Goal: Task Accomplishment & Management: Manage account settings

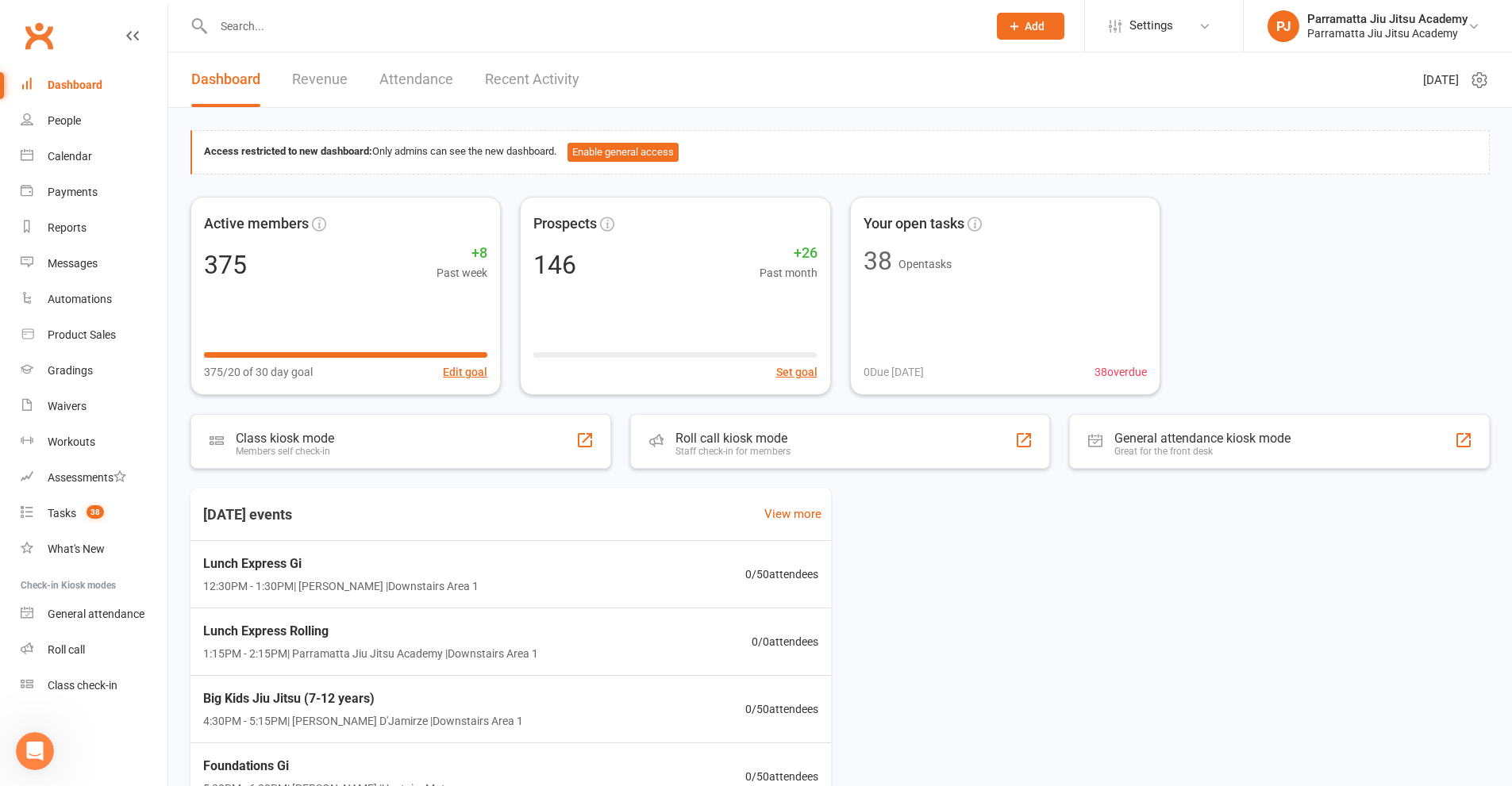
drag, startPoint x: 529, startPoint y: 75, endPoint x: 654, endPoint y: 353, distance: 304.8
click at [530, 75] on link "Recent Activity" at bounding box center [531, 80] width 94 height 55
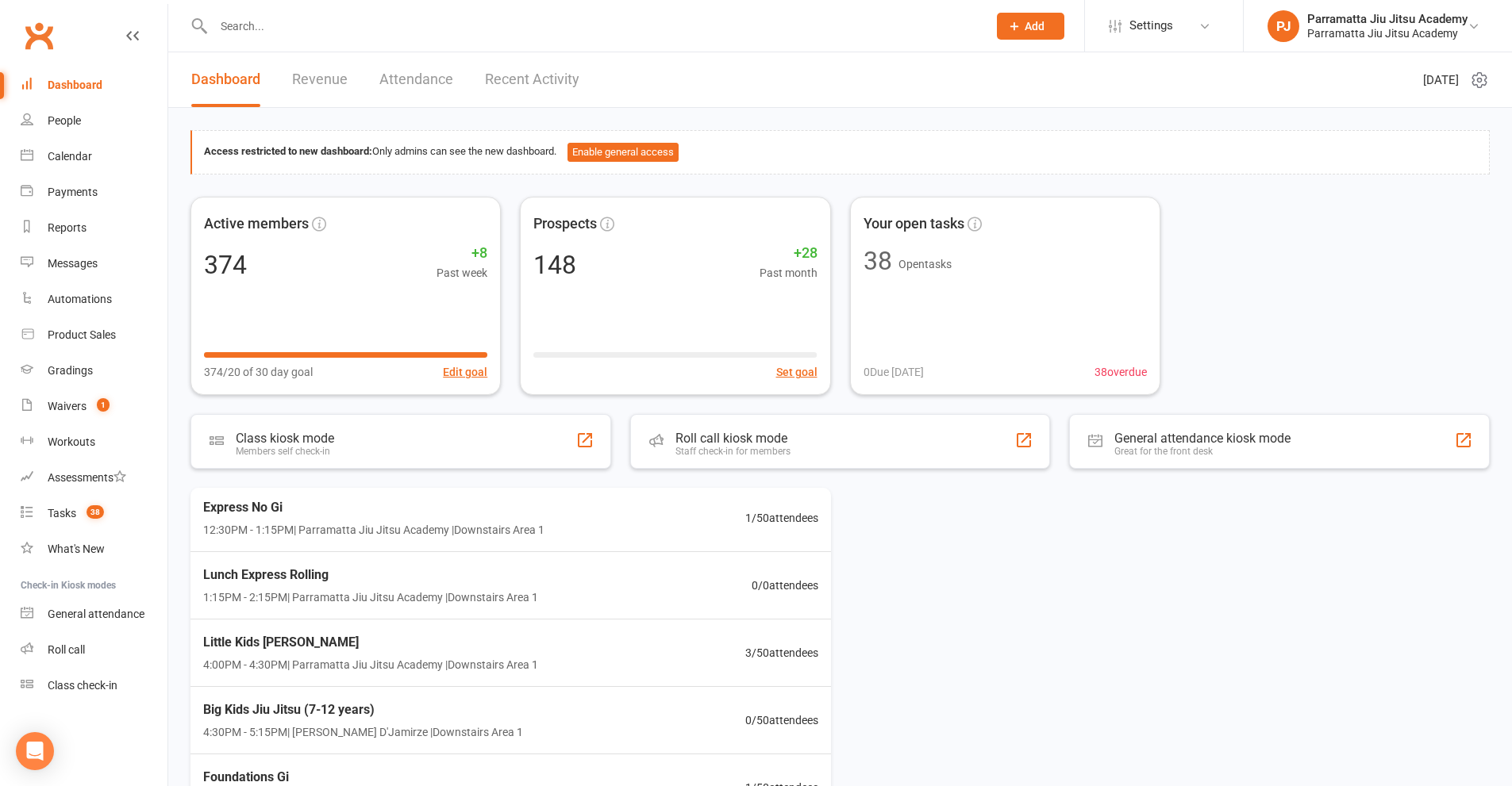
click at [489, 88] on link "Recent Activity" at bounding box center [531, 80] width 94 height 55
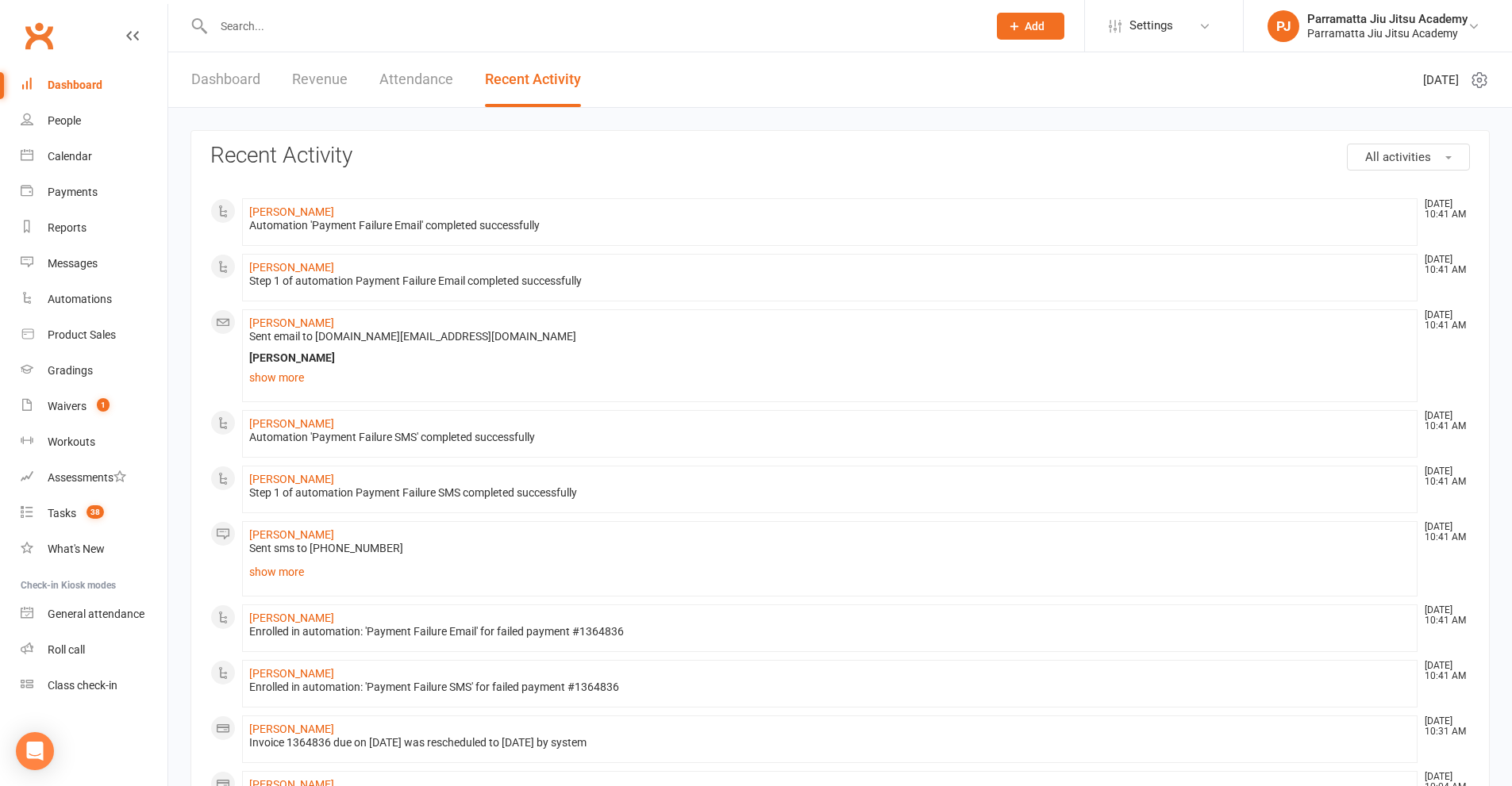
click at [329, 22] on input "text" at bounding box center [592, 26] width 767 height 22
click at [76, 217] on link "Reports" at bounding box center [94, 228] width 147 height 36
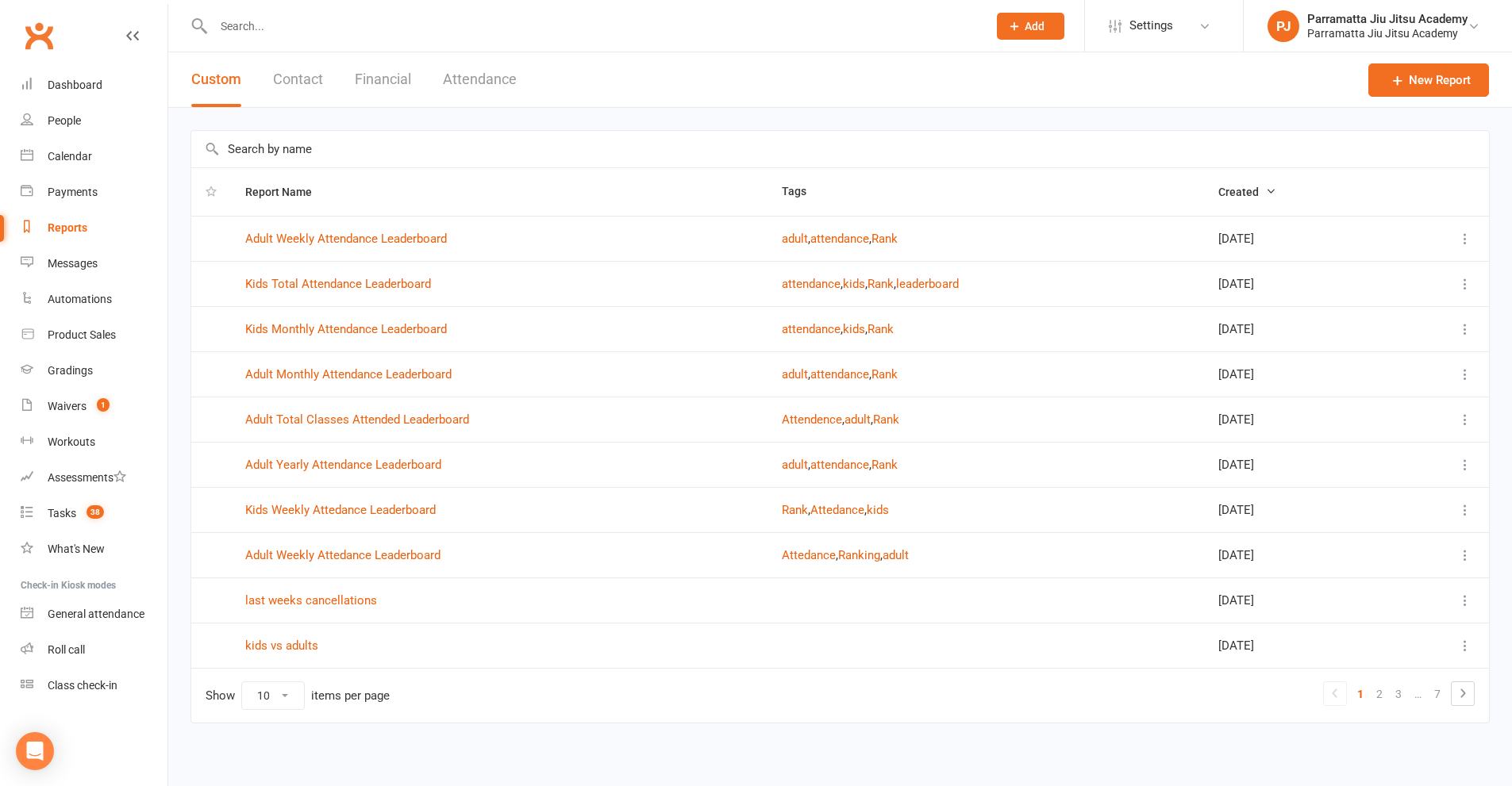
click at [362, 144] on input "text" at bounding box center [840, 149] width 1298 height 36
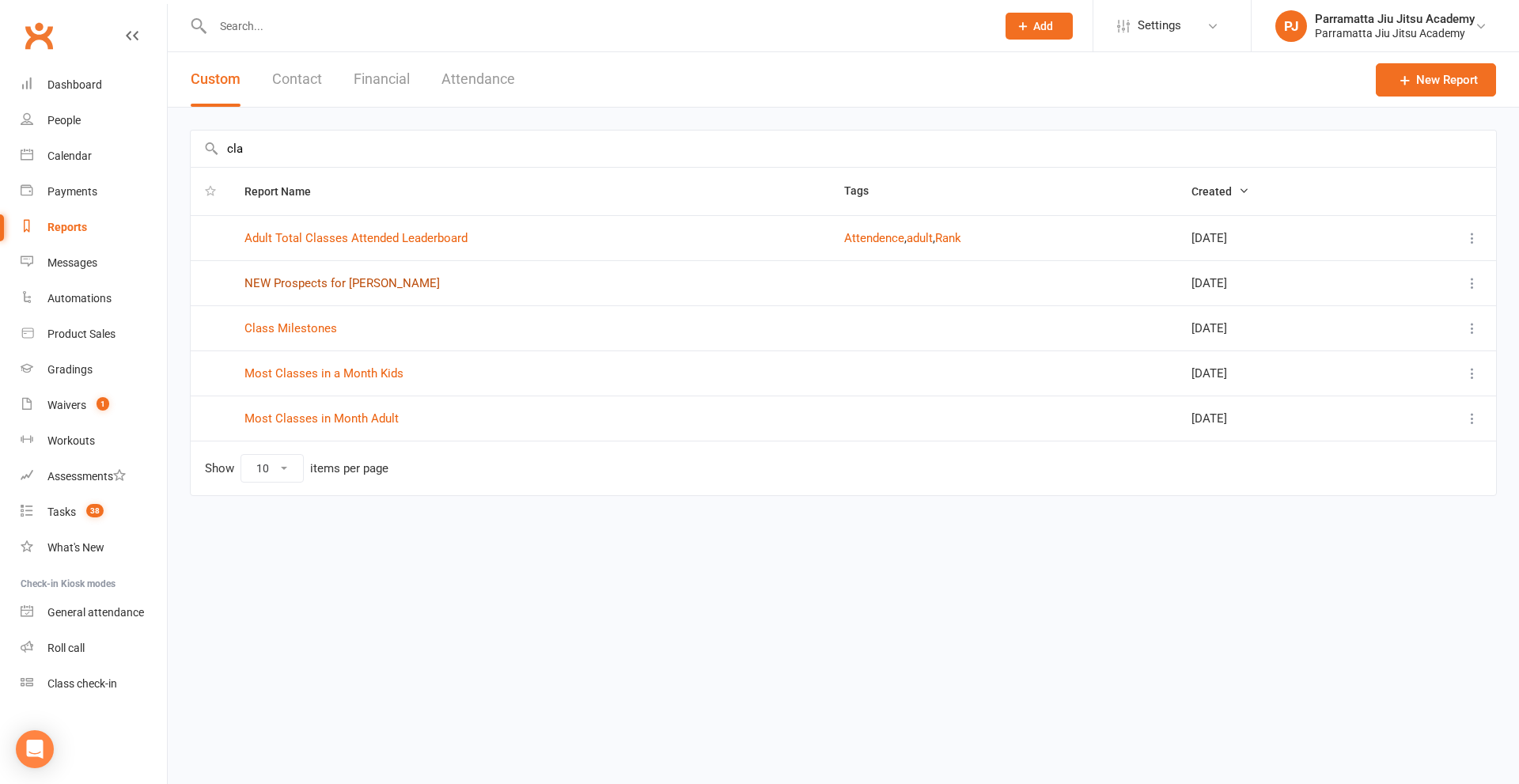
type input "cla"
click at [356, 287] on link "NEW Prospects for Claude" at bounding box center [343, 283] width 196 height 14
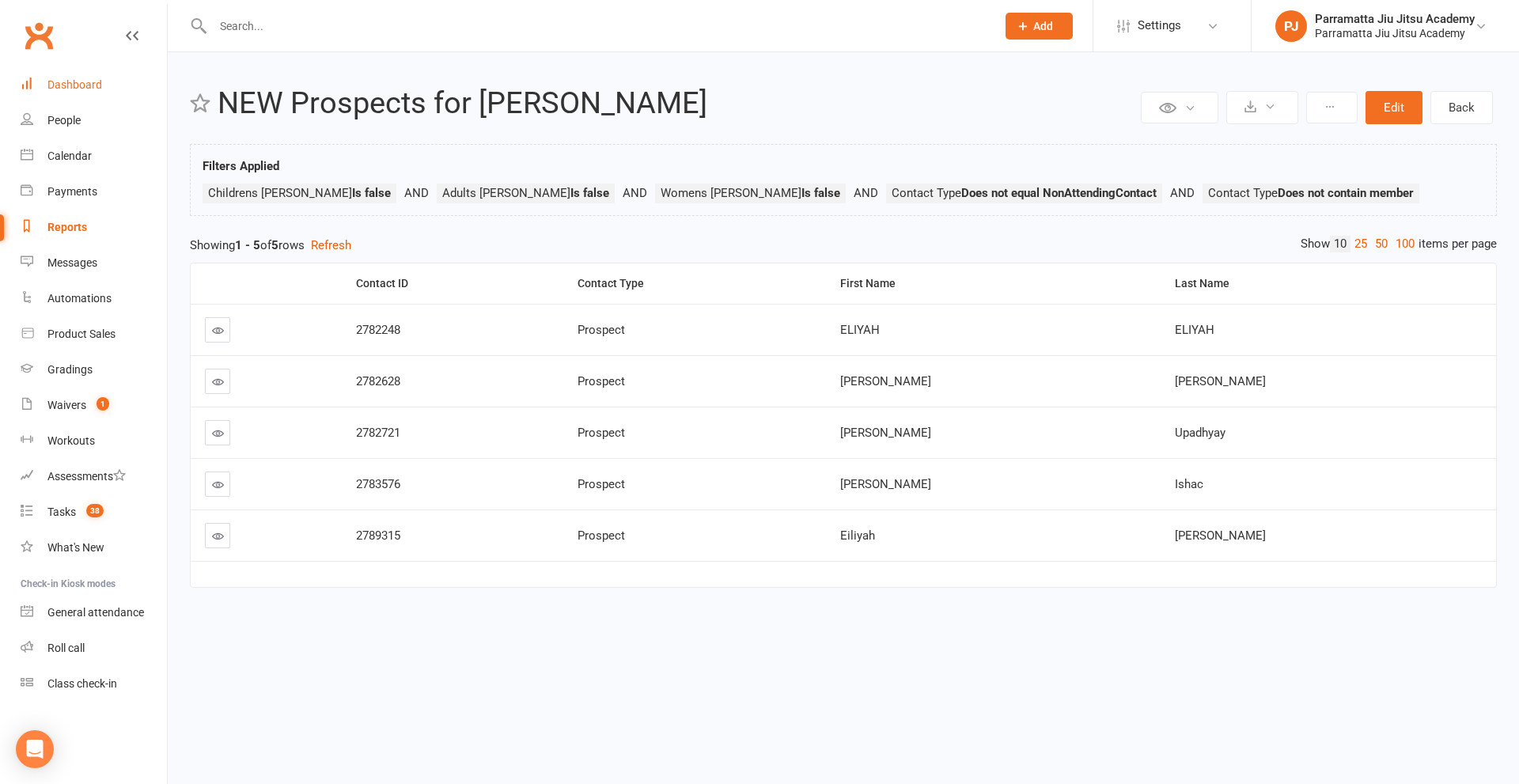
click at [84, 83] on div "Dashboard" at bounding box center [75, 84] width 55 height 12
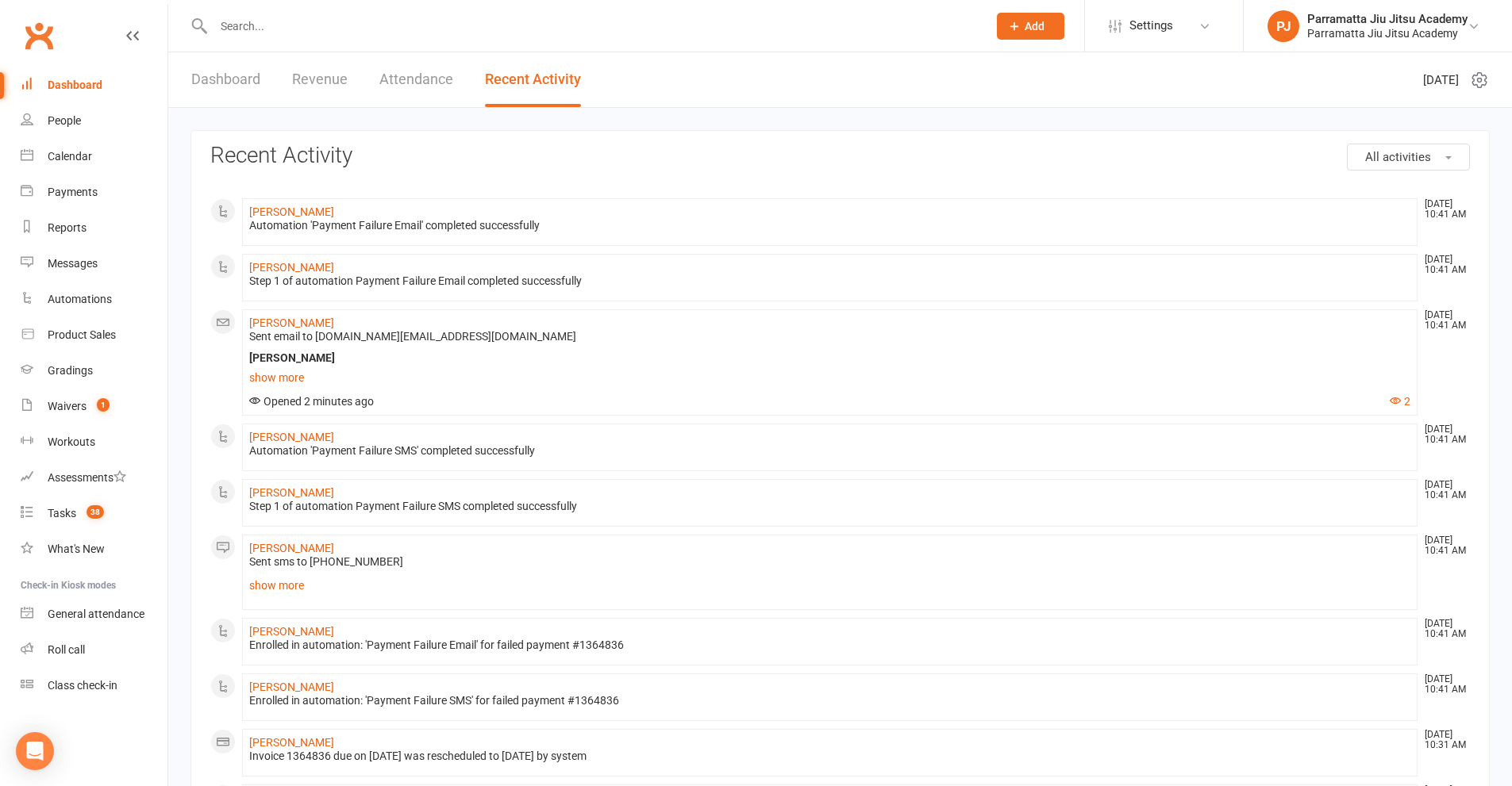
click at [335, 29] on input "text" at bounding box center [592, 26] width 767 height 22
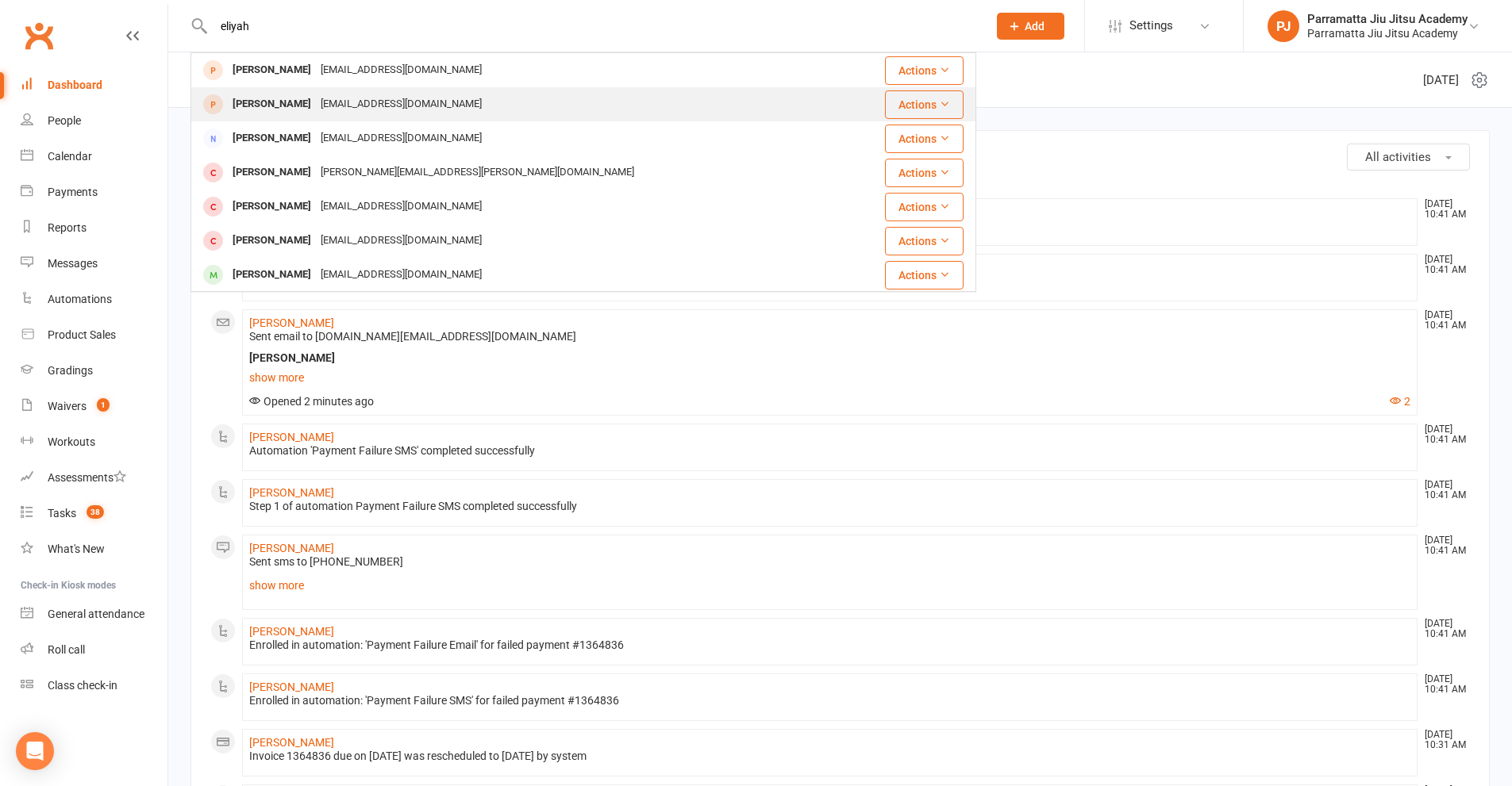
type input "eliyah"
click at [341, 101] on div "[EMAIL_ADDRESS][DOMAIN_NAME]" at bounding box center [401, 105] width 170 height 23
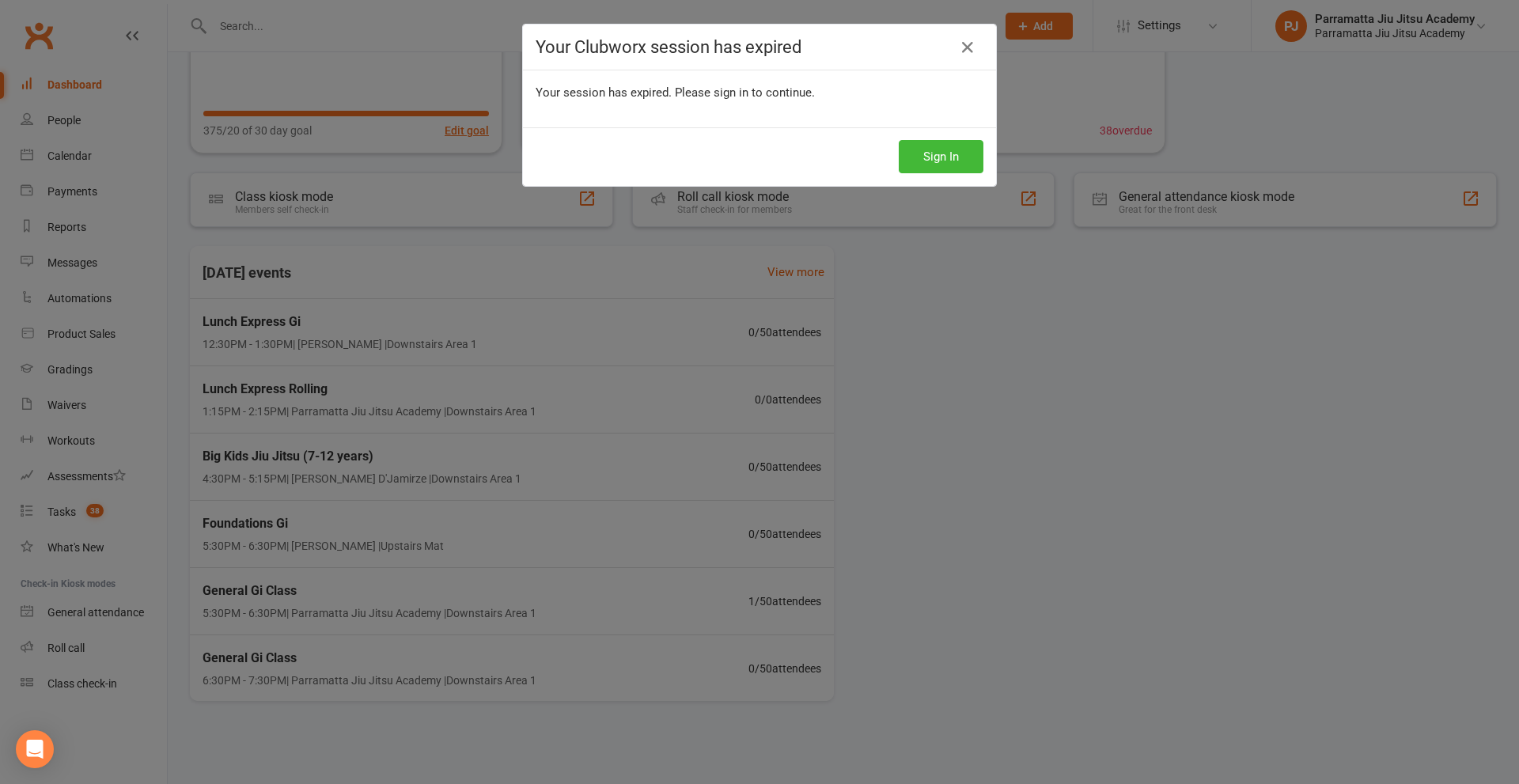
scroll to position [68, 0]
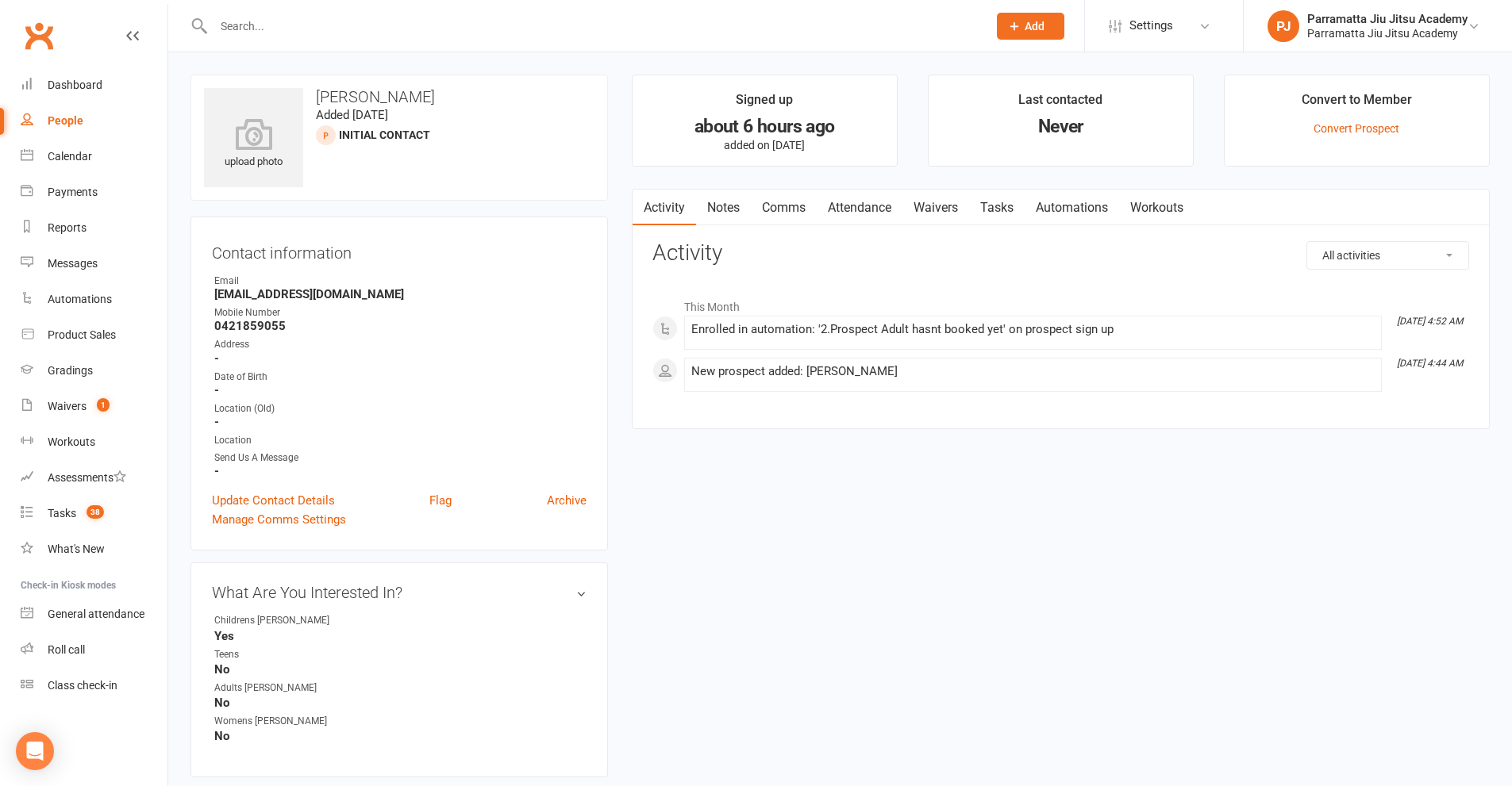
click at [1067, 209] on link "Automations" at bounding box center [1071, 207] width 94 height 36
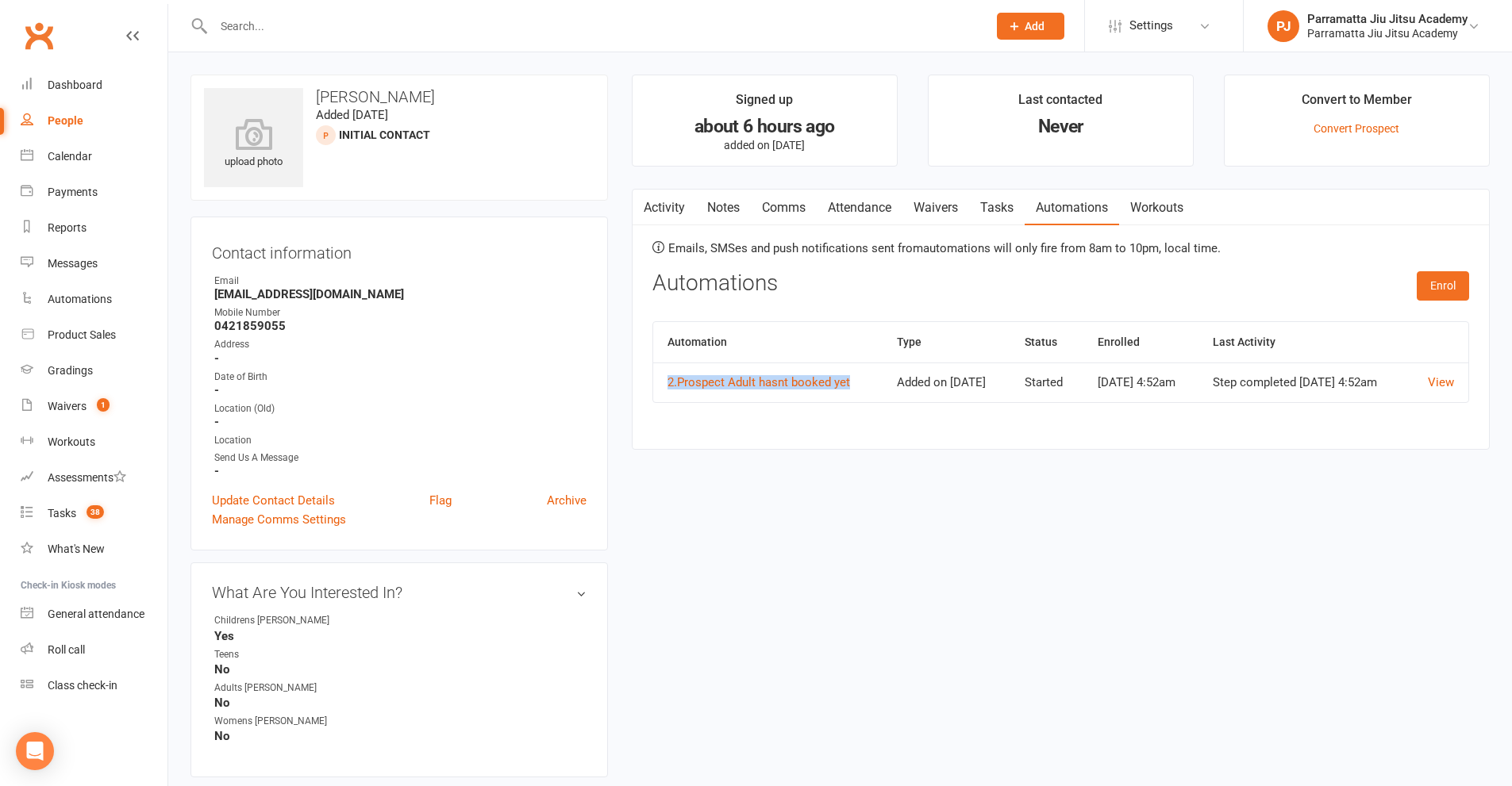
drag, startPoint x: 685, startPoint y: 398, endPoint x: 660, endPoint y: 385, distance: 28.2
click at [660, 385] on td "2.Prospect Adult hasnt booked yet" at bounding box center [767, 383] width 229 height 40
copy link "2.Prospect Adult hasnt booked yet"
click at [778, 380] on link "2.Prospect Adult hasnt booked yet" at bounding box center [759, 382] width 183 height 14
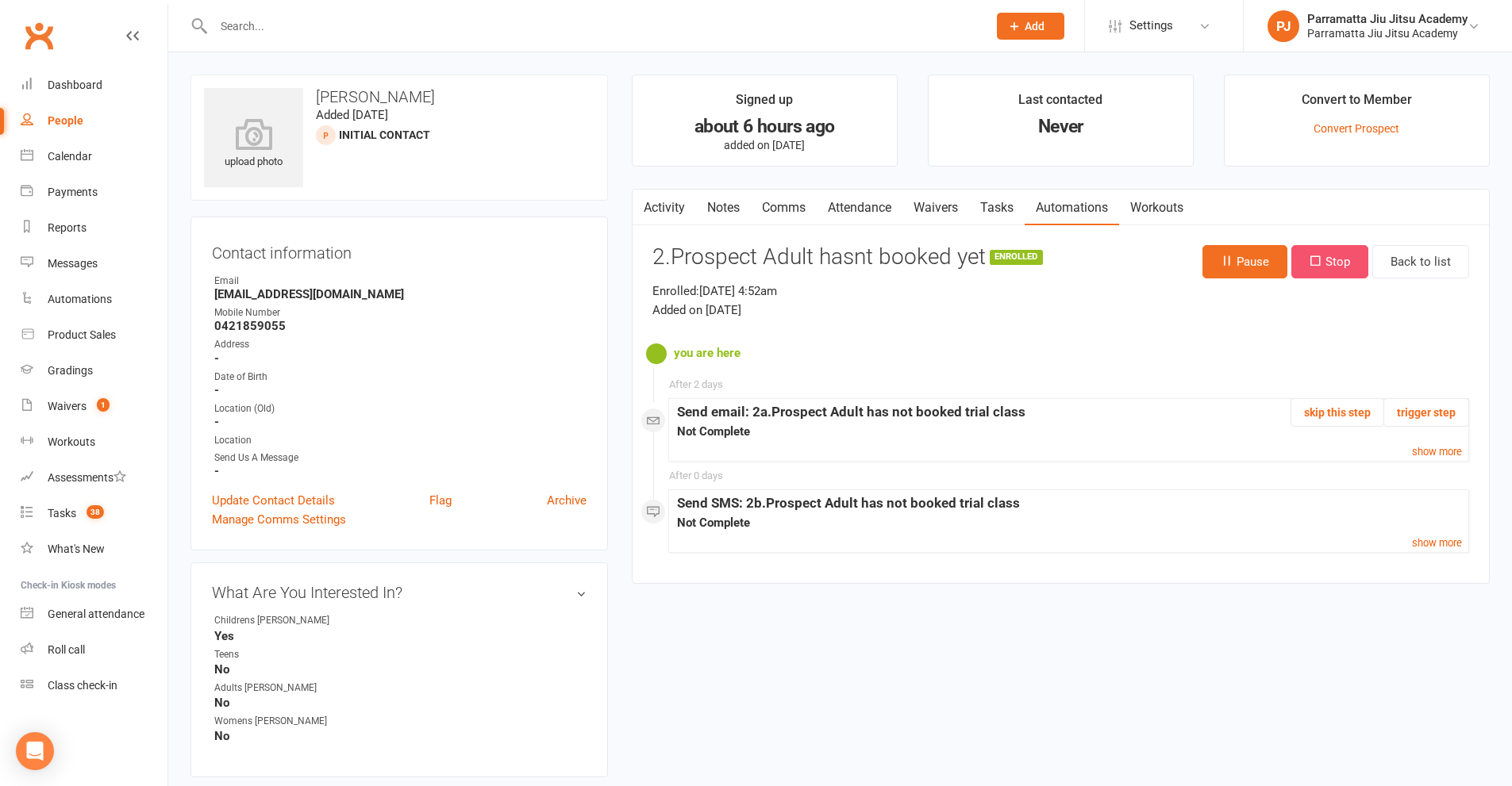
click at [1340, 266] on button "Stop" at bounding box center [1329, 262] width 77 height 33
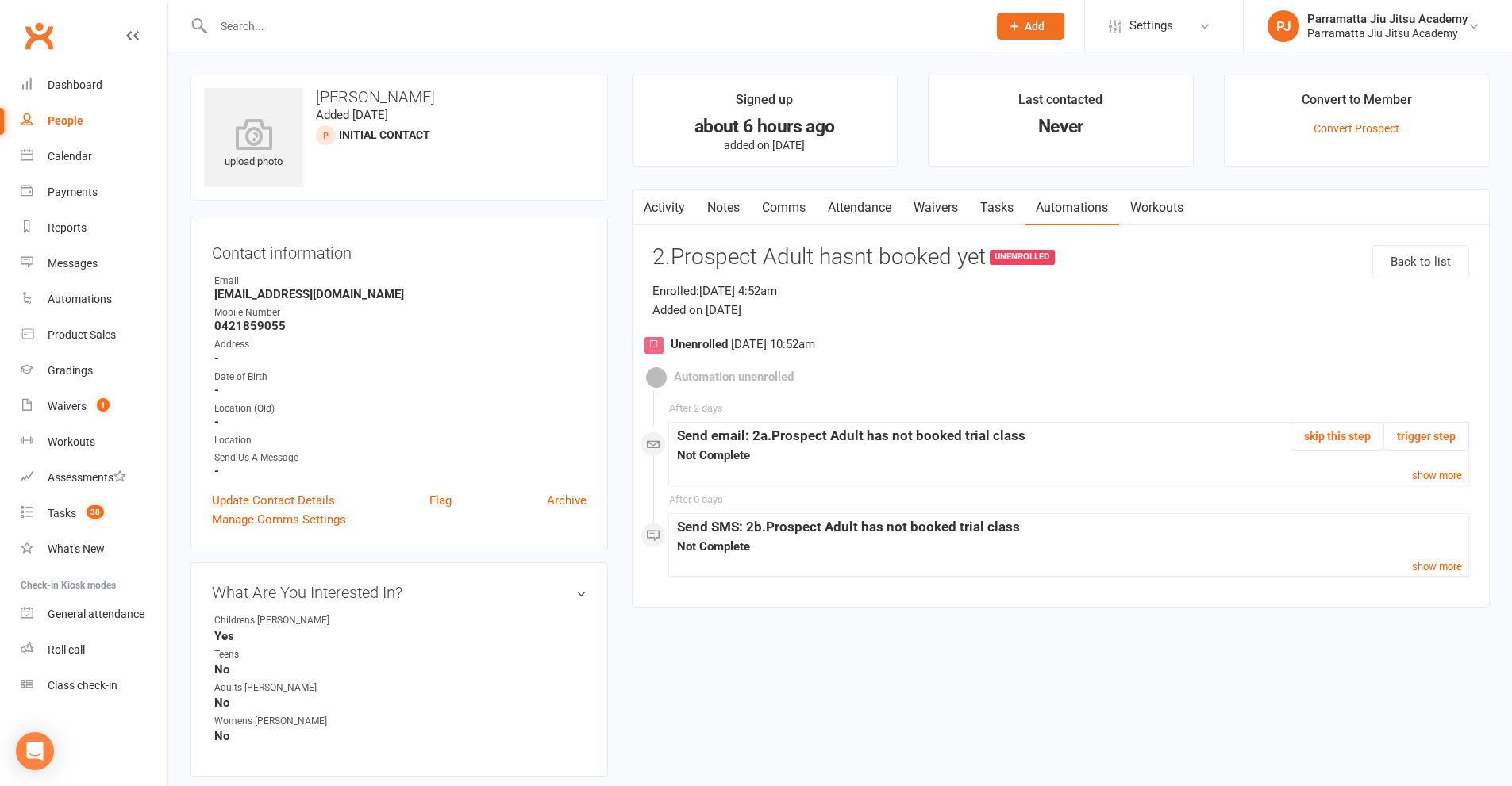
click at [1049, 203] on link "Automations" at bounding box center [1071, 207] width 94 height 36
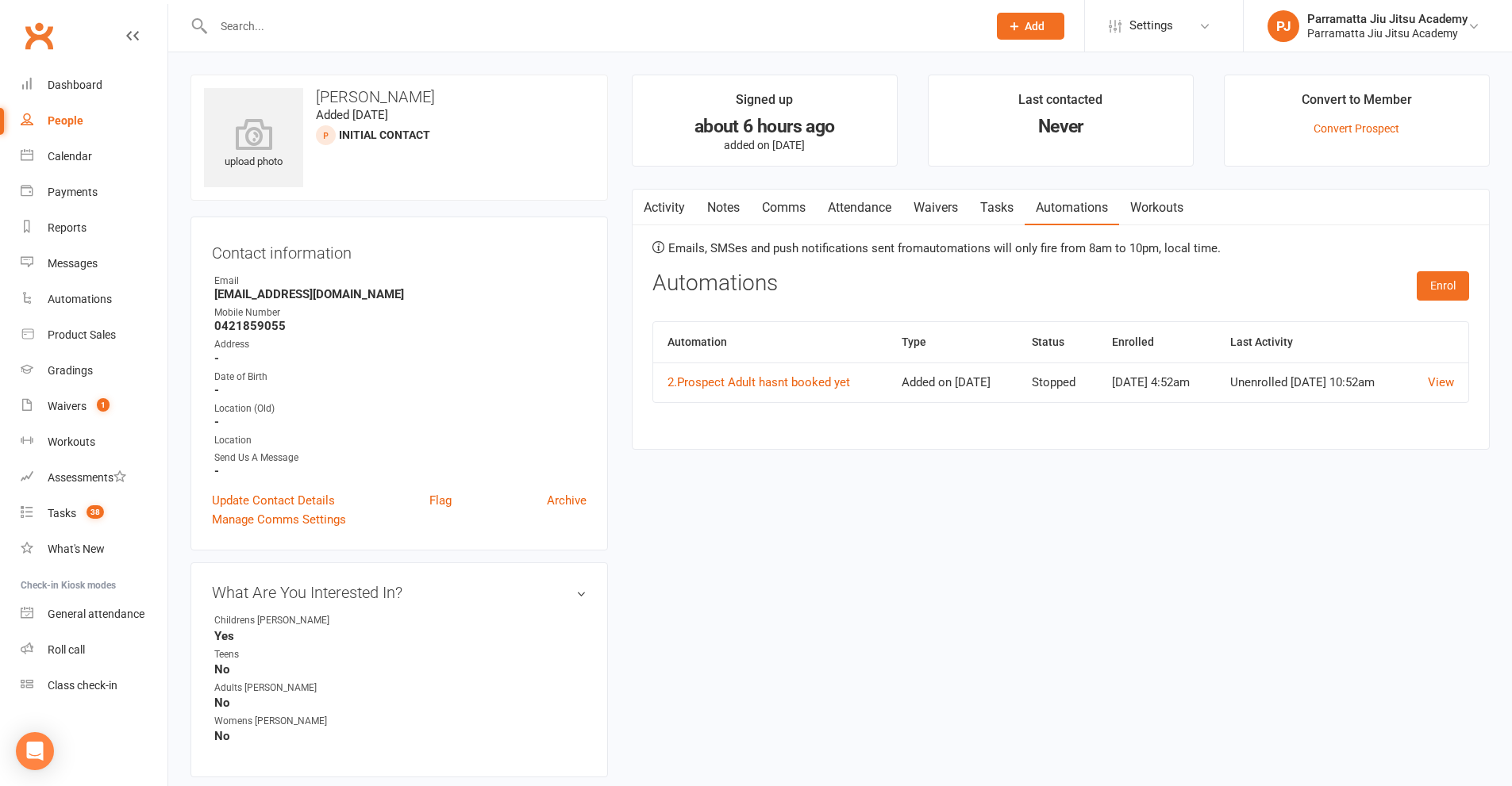
click at [378, 319] on li "Mobile Number 0421859055" at bounding box center [399, 319] width 374 height 28
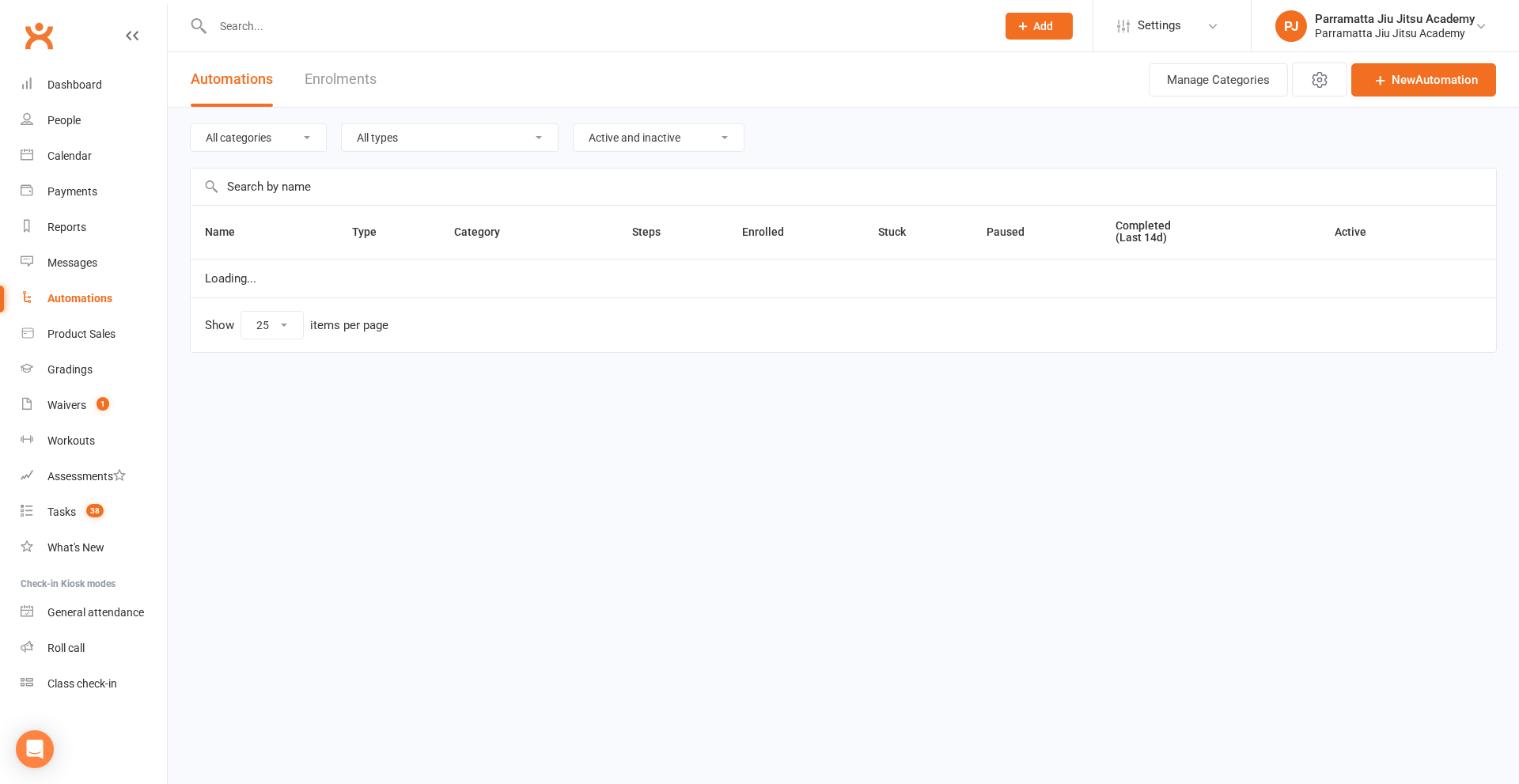
select select "25"
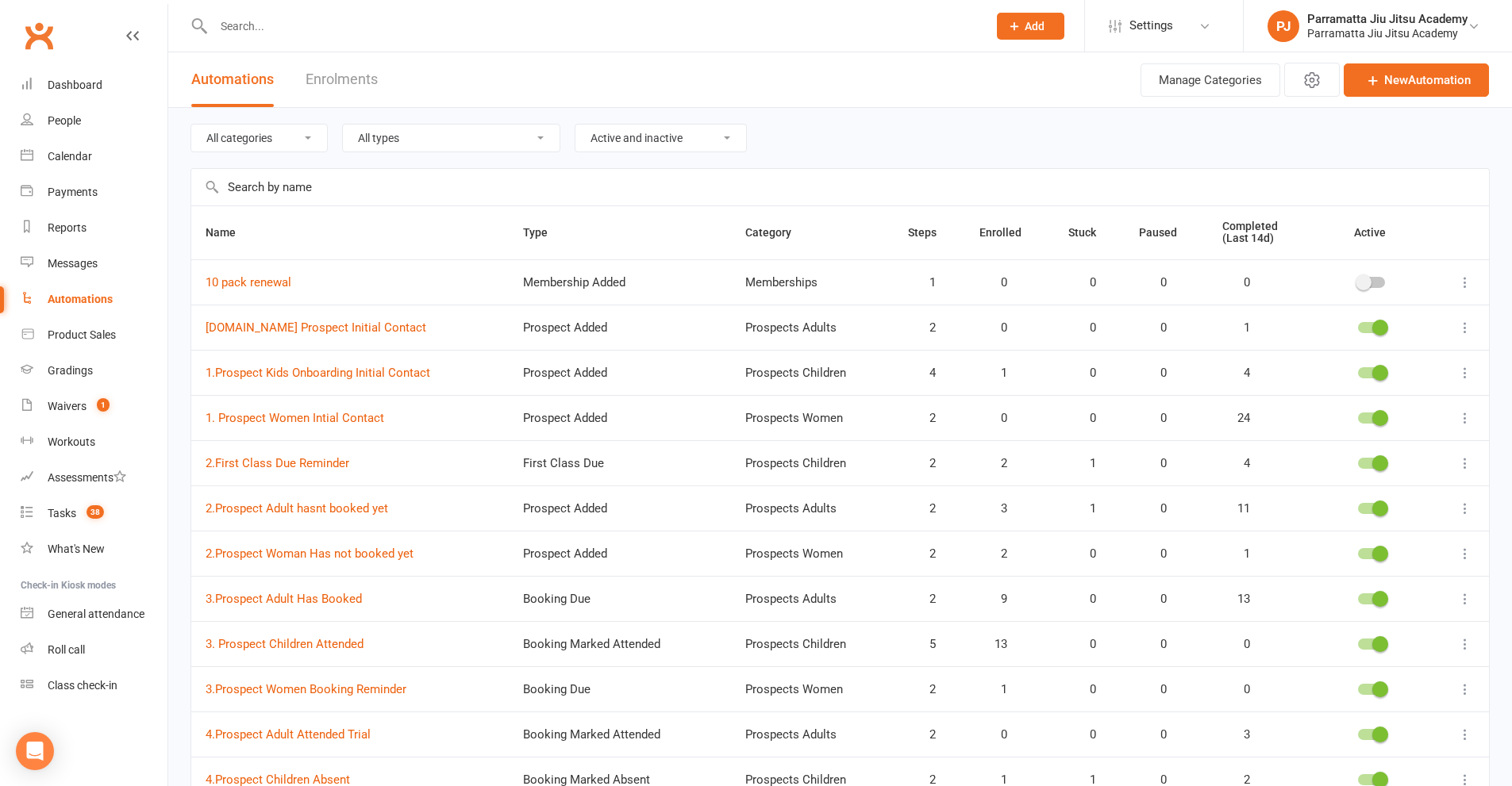
click at [367, 194] on input "text" at bounding box center [840, 187] width 1298 height 36
paste input "2.Prospect Adult hasnt booked yet"
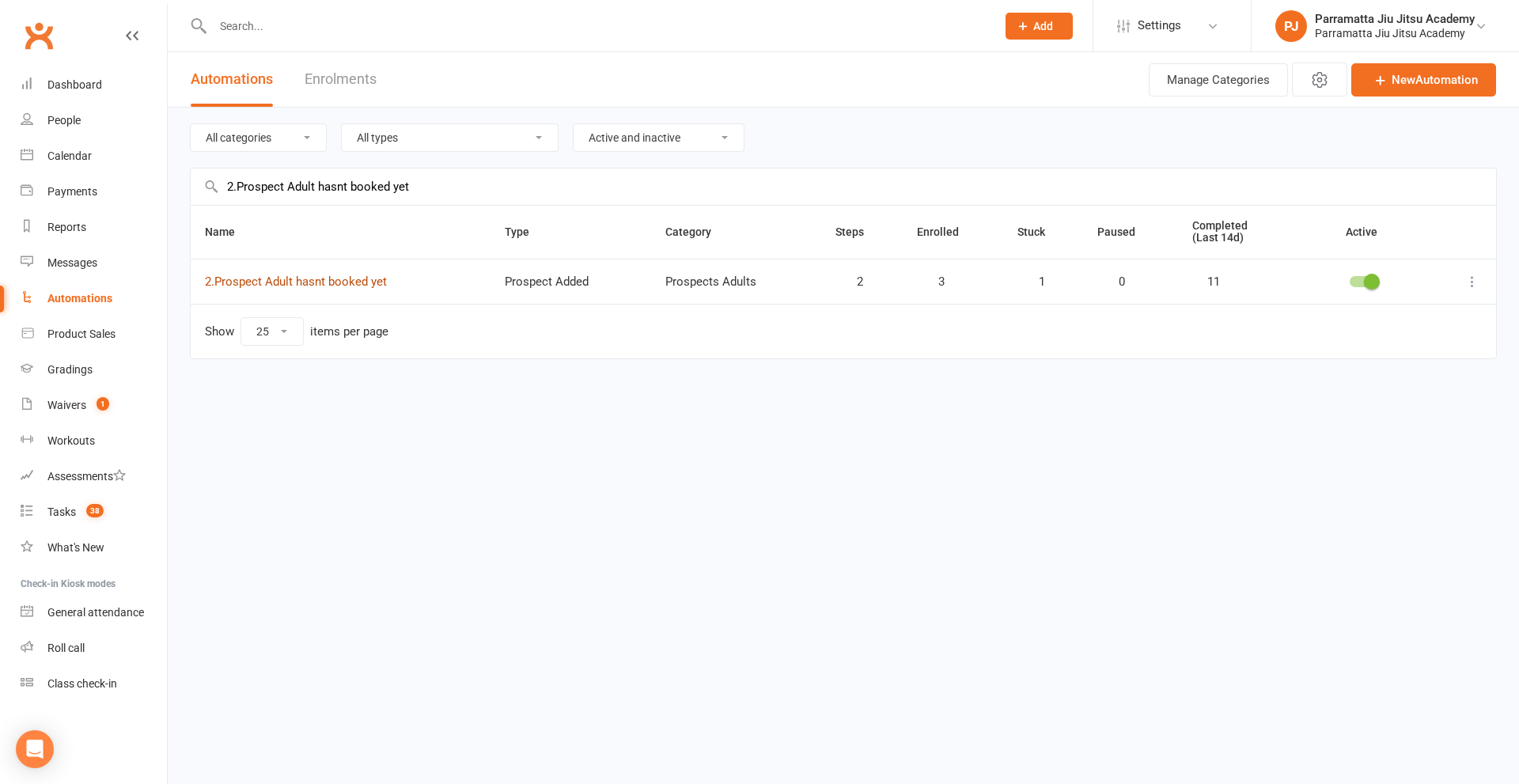
type input "2.Prospect Adult hasnt booked yet"
click at [357, 284] on link "2.Prospect Adult hasnt booked yet" at bounding box center [296, 281] width 182 height 14
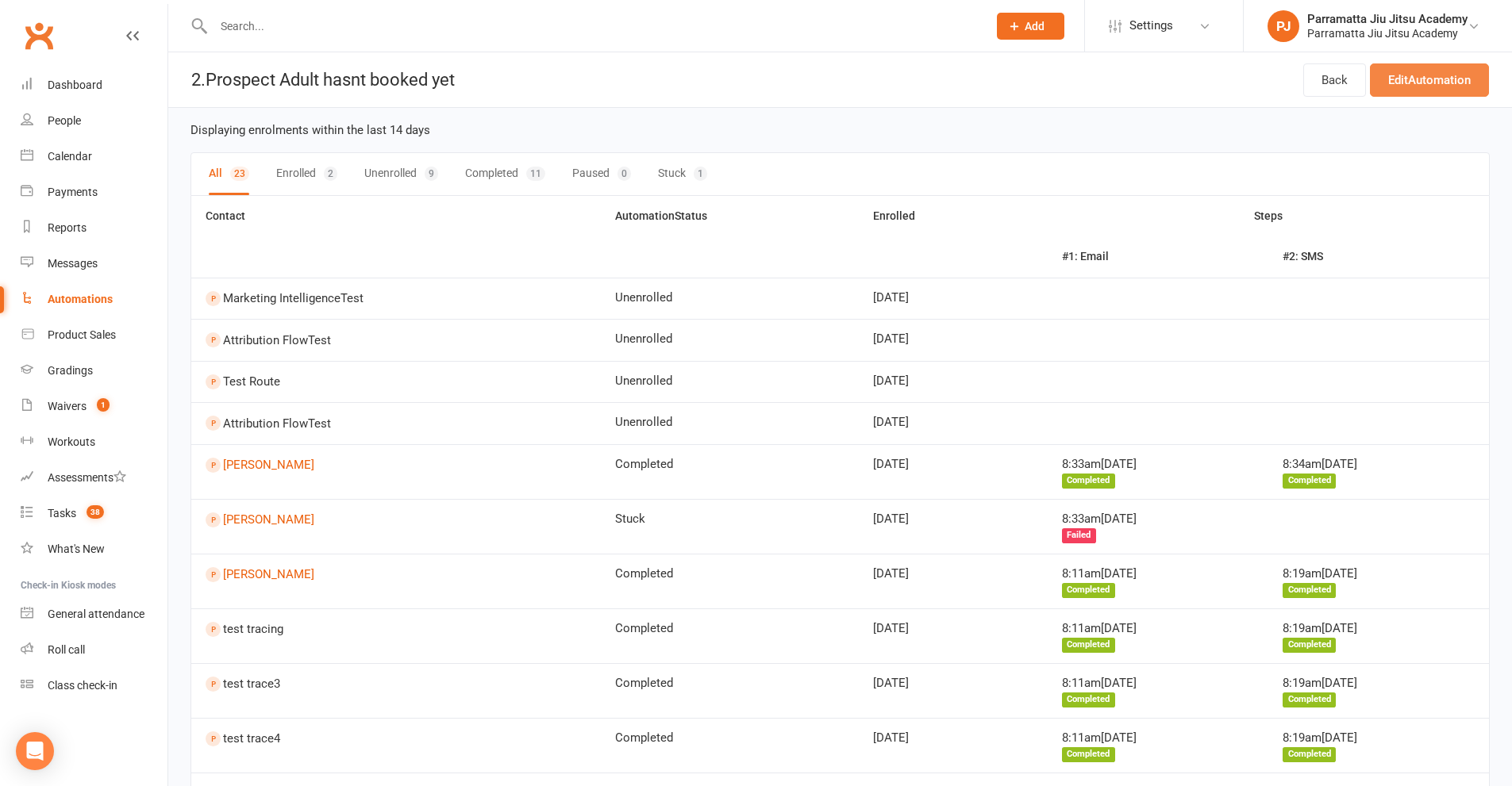
click at [1406, 91] on link "Edit Automation" at bounding box center [1428, 80] width 119 height 33
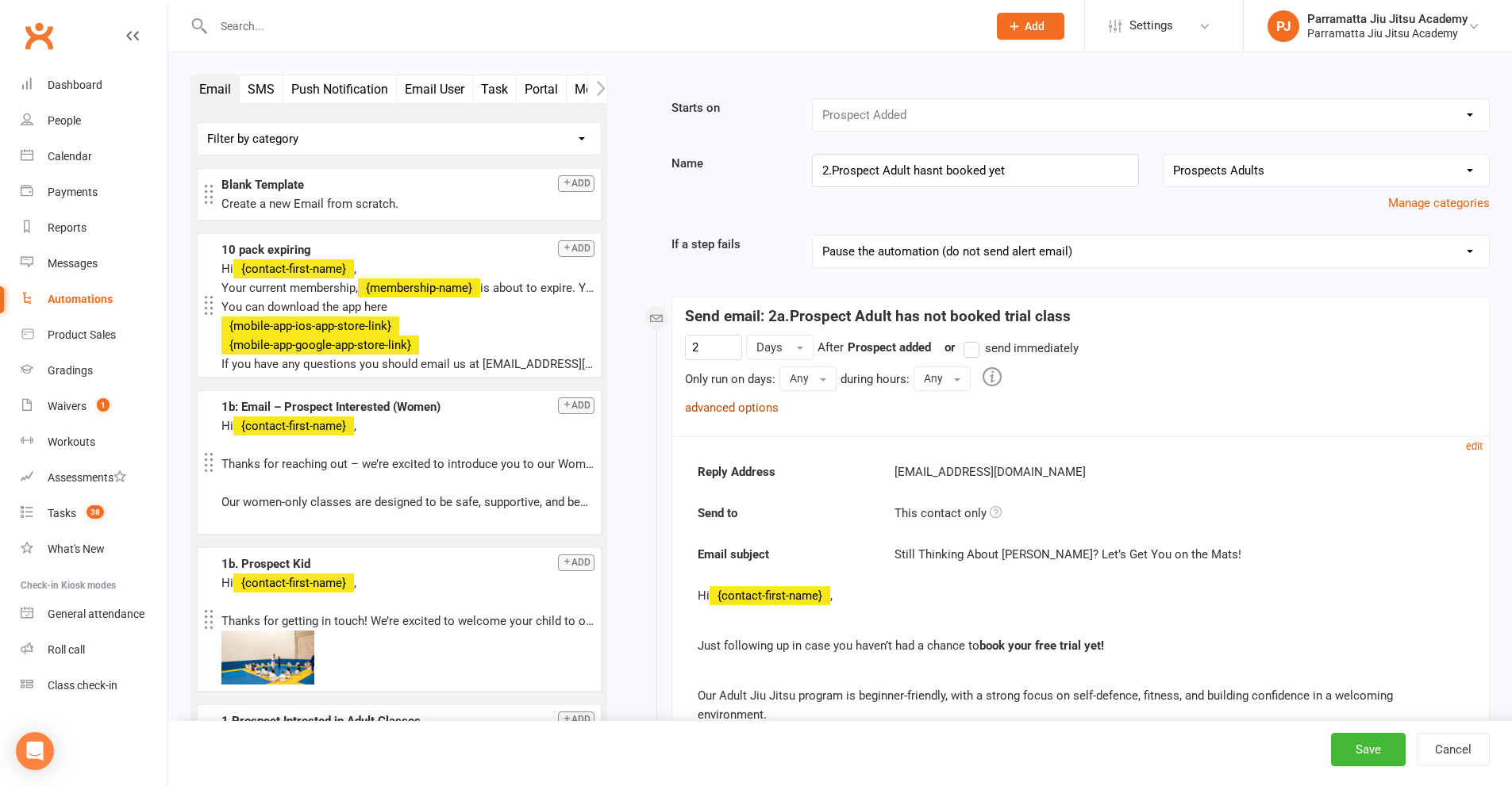
click at [733, 404] on link "advanced options" at bounding box center [731, 407] width 93 height 14
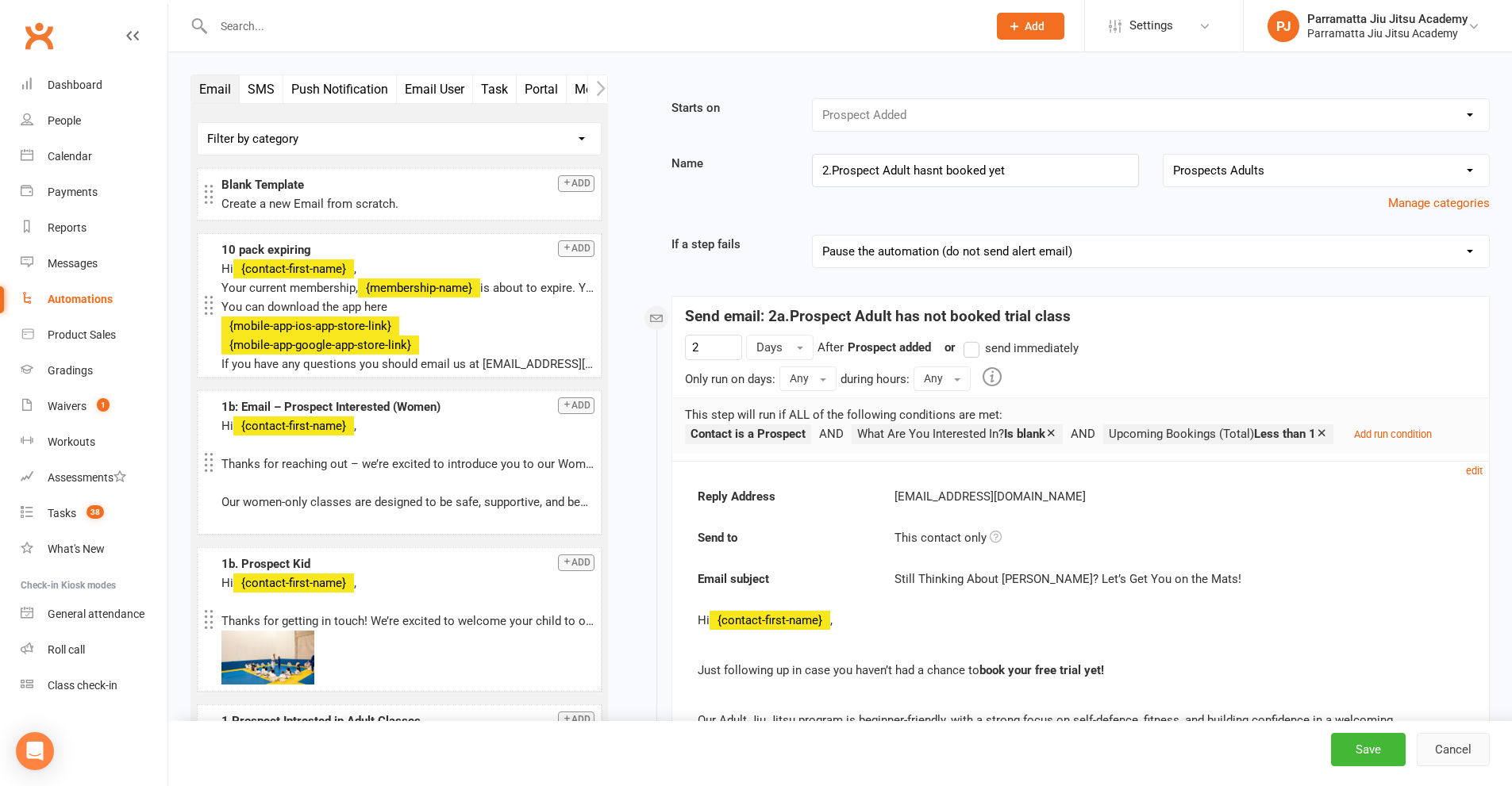
click at [1451, 745] on button "Cancel" at bounding box center [1453, 749] width 73 height 33
select select "25"
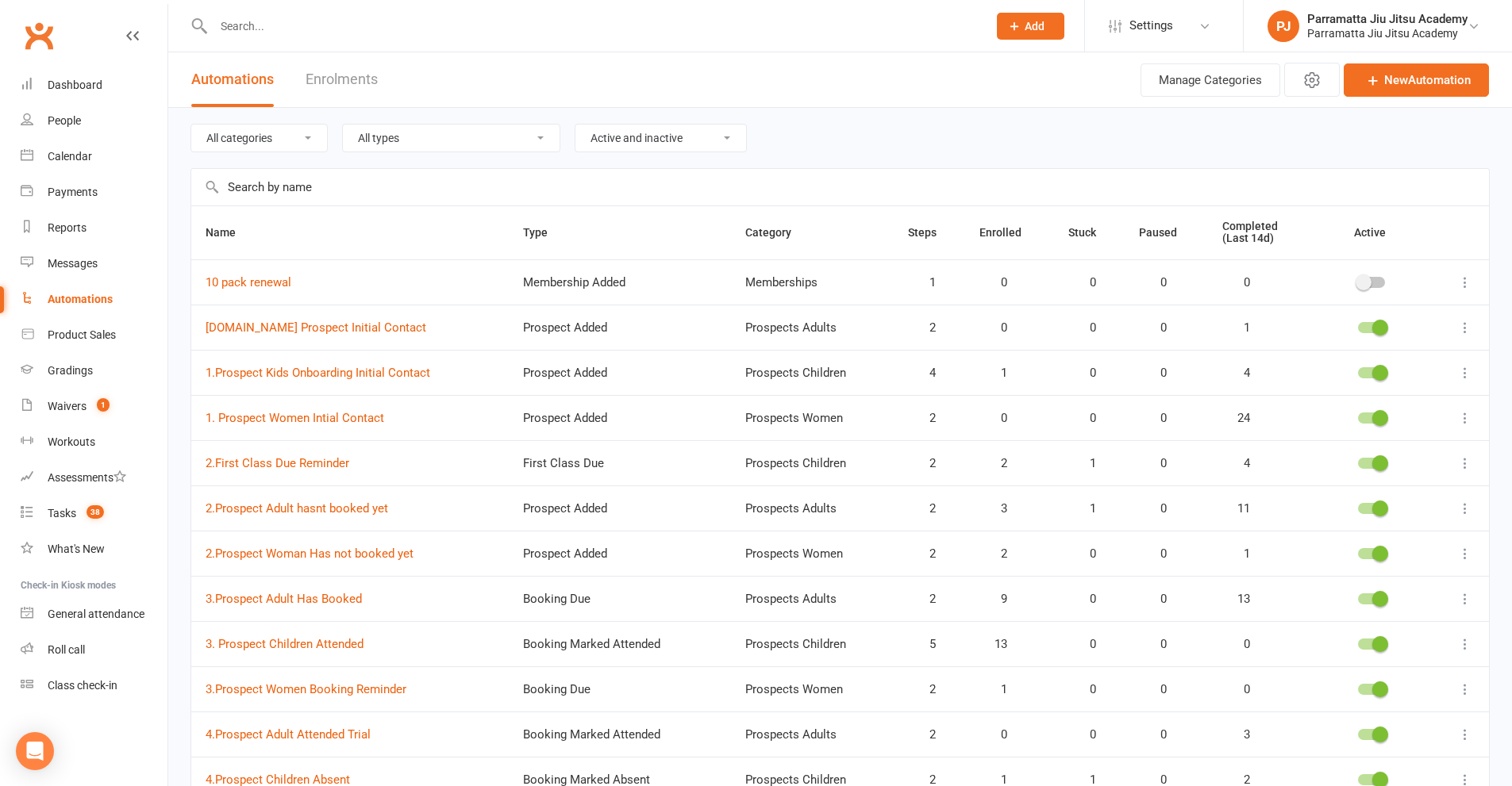
click at [298, 141] on select "All categories Memberships Prospects Adults Prospects Children Prospects Women …" at bounding box center [259, 138] width 136 height 27
select select "969"
click at [191, 125] on select "All categories Memberships Prospects Adults Prospects Children Prospects Women …" at bounding box center [259, 138] width 136 height 27
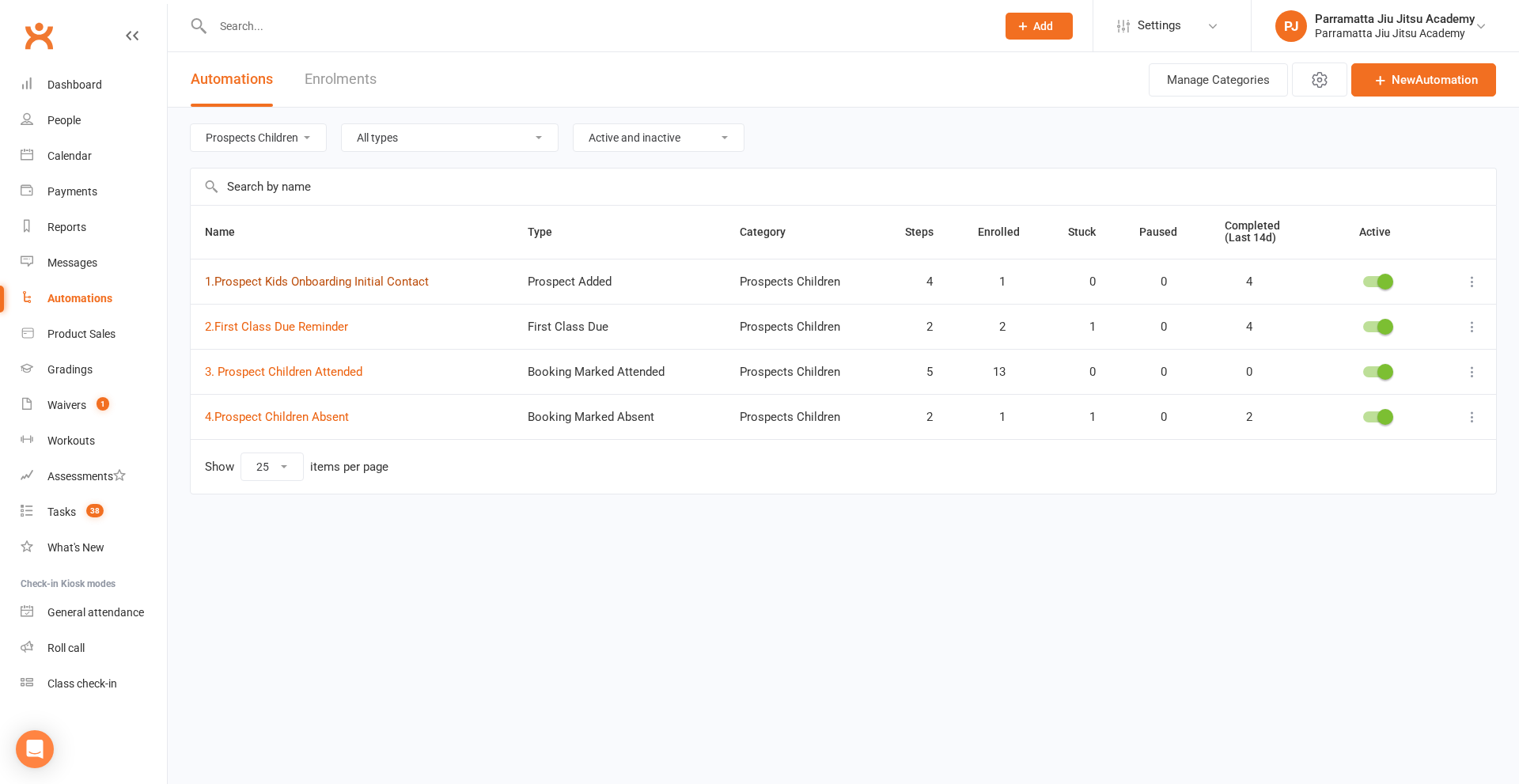
click at [398, 282] on link "1.Prospect Kids Onboarding Initial Contact" at bounding box center [317, 281] width 224 height 14
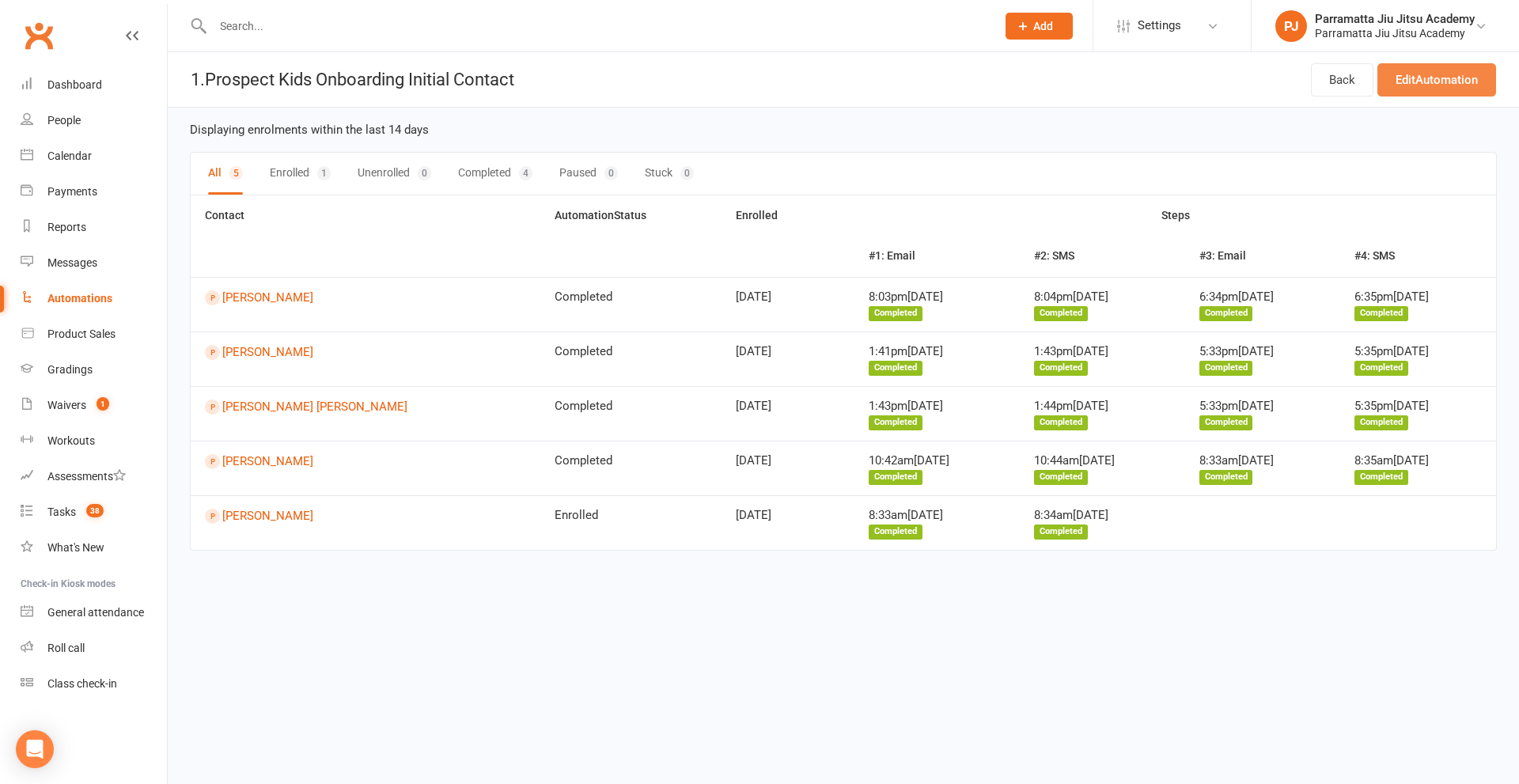
click at [1425, 77] on link "Edit Automation" at bounding box center [1436, 80] width 119 height 33
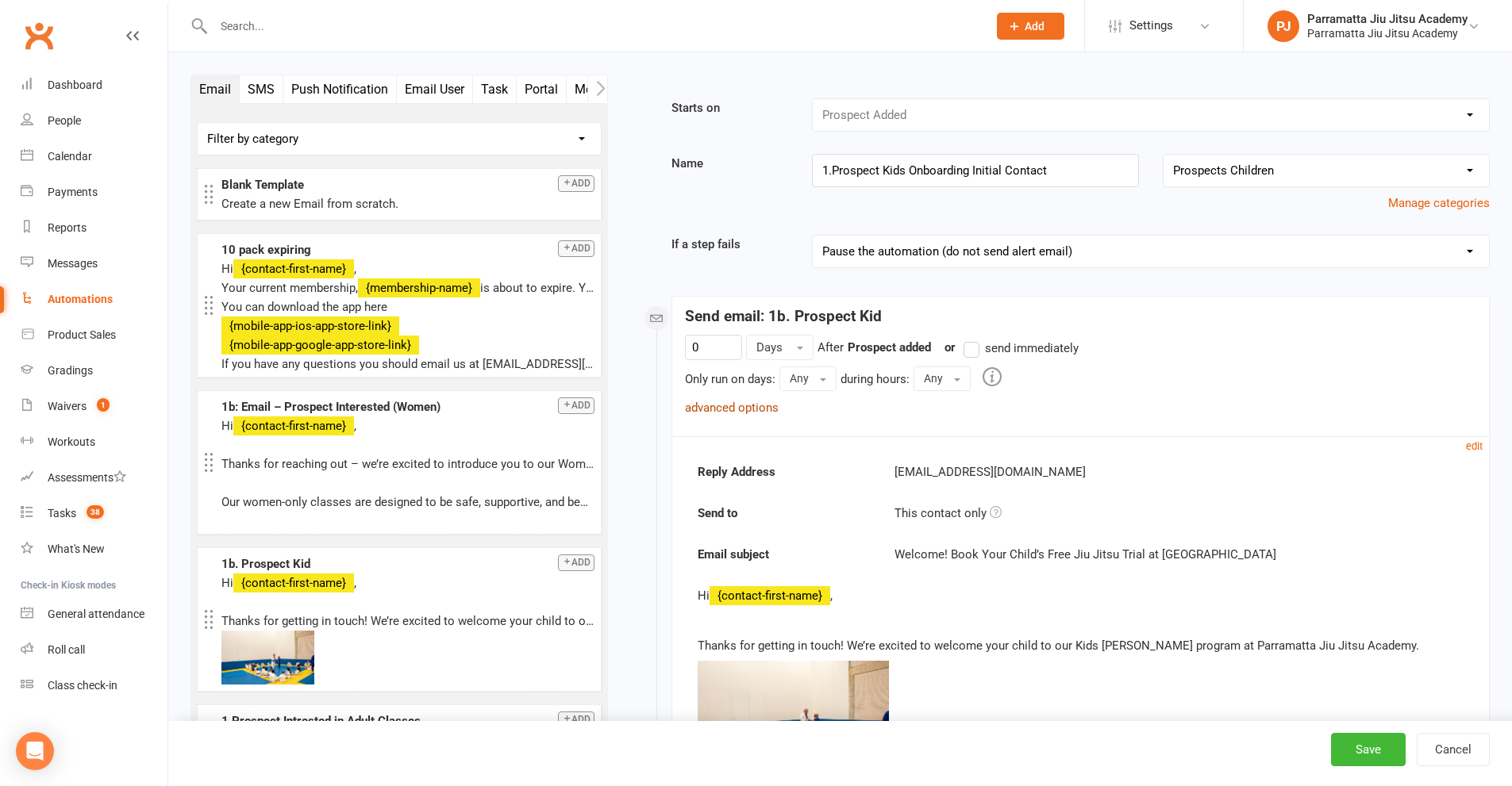
click at [768, 412] on link "advanced options" at bounding box center [731, 407] width 93 height 14
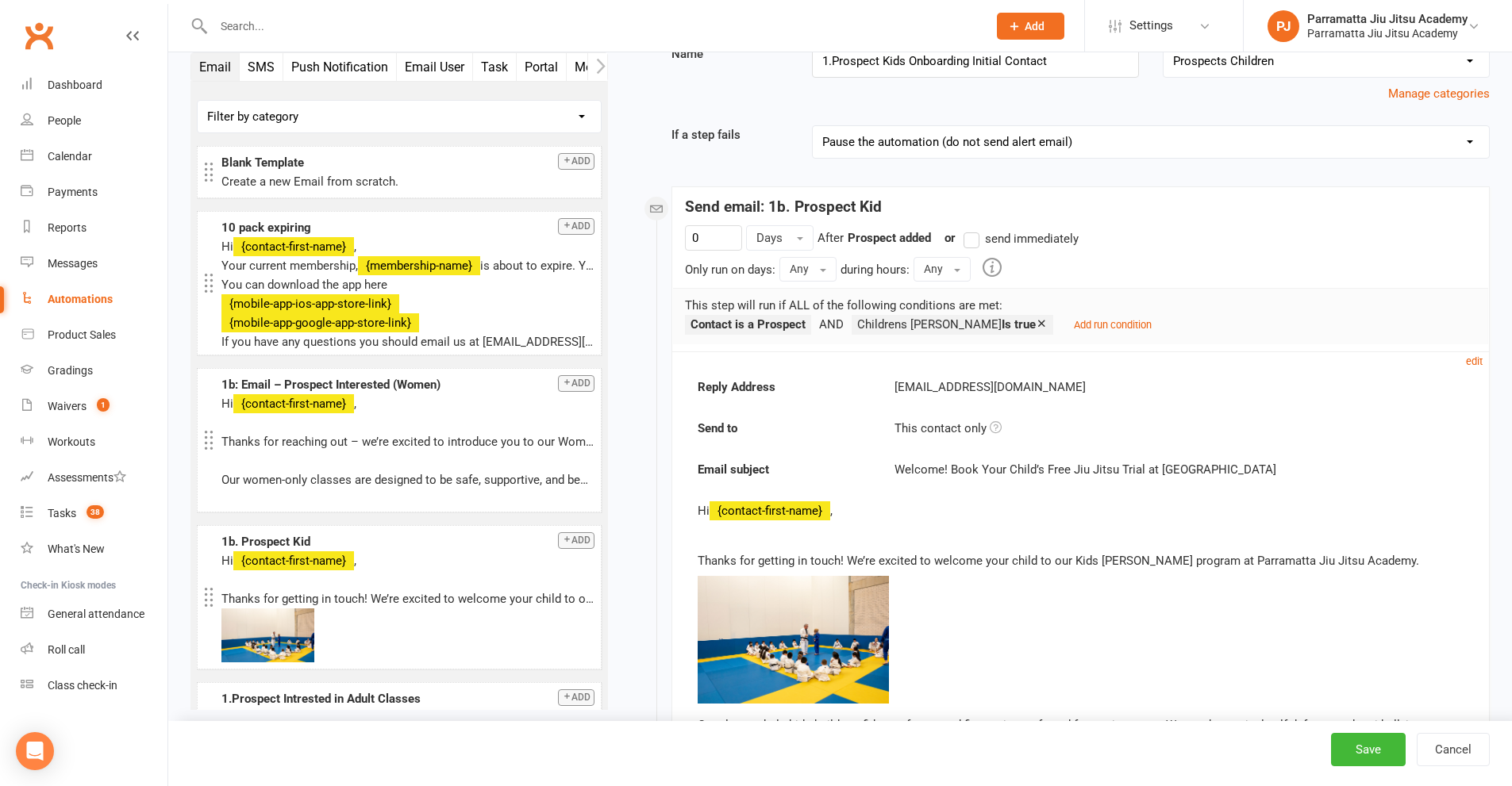
scroll to position [159, 0]
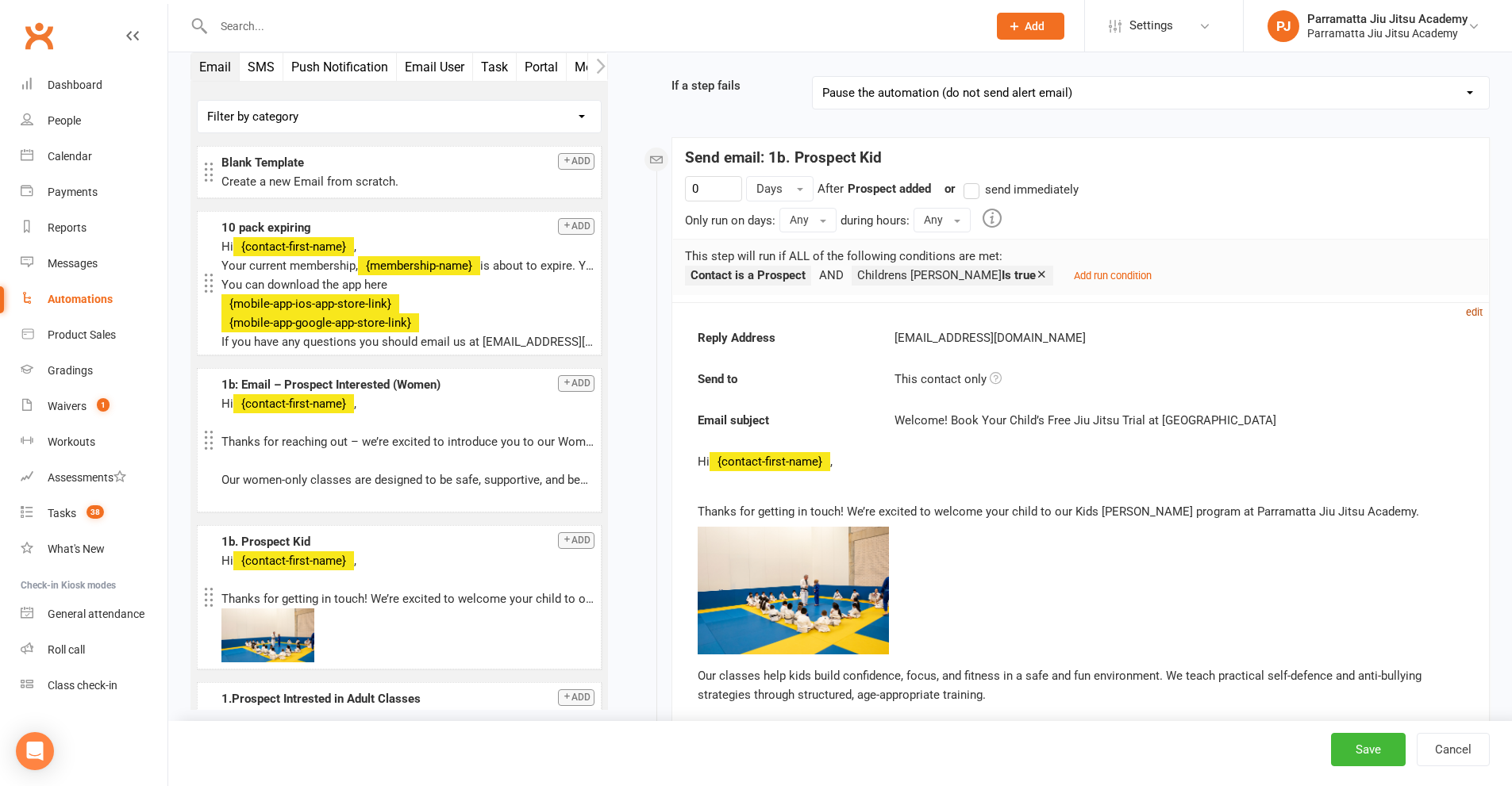
click at [1469, 312] on small "edit" at bounding box center [1474, 312] width 17 height 12
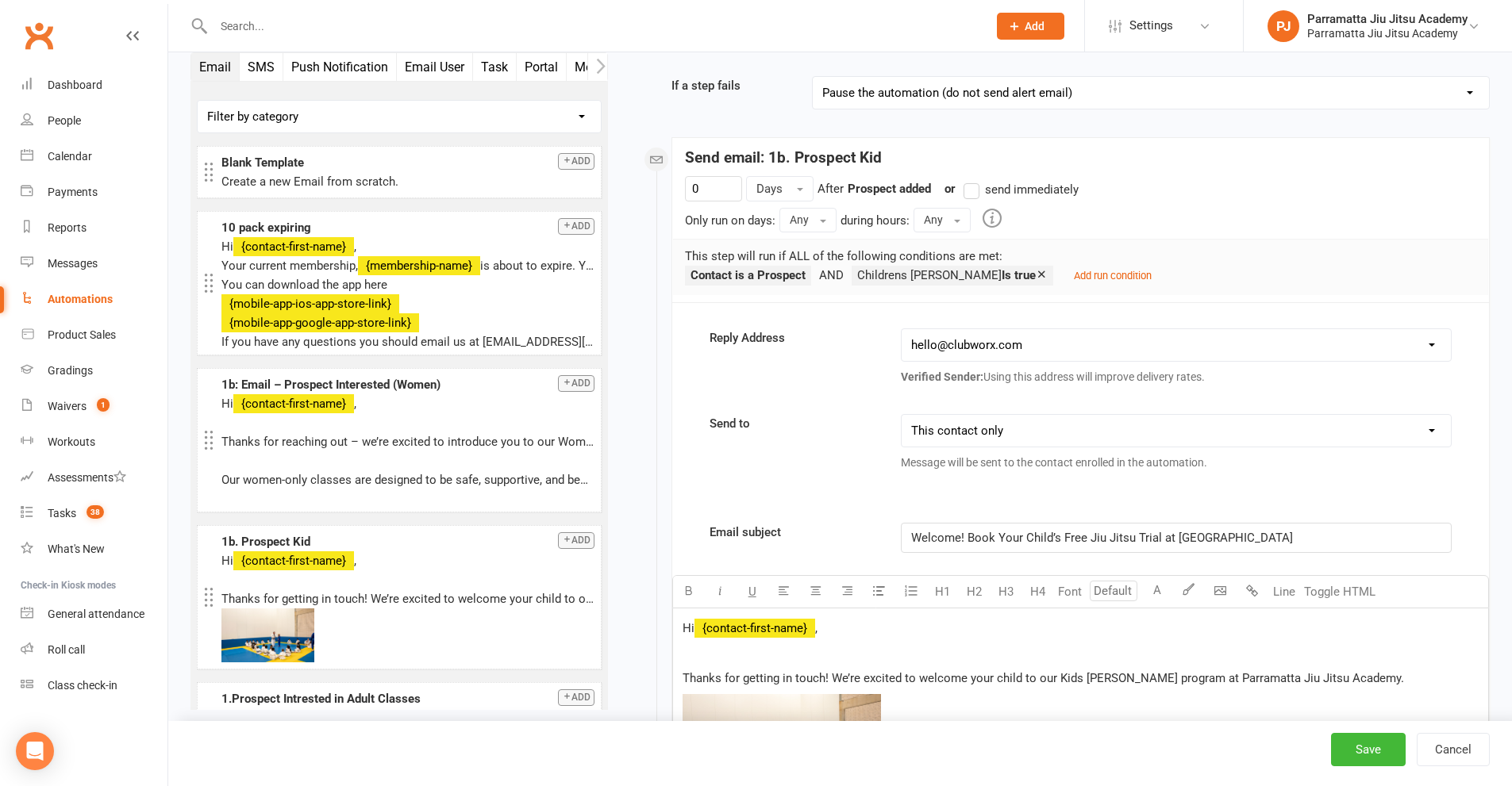
click at [1189, 350] on select "hello@clubworx.com info@parramattajiujitsu.com.au andy@onlyjonesy.com.au member…" at bounding box center [1176, 344] width 549 height 31
select select "1"
click at [902, 329] on select "hello@clubworx.com info@parramattajiujitsu.com.au andy@onlyjonesy.com.au member…" at bounding box center [1176, 344] width 549 height 31
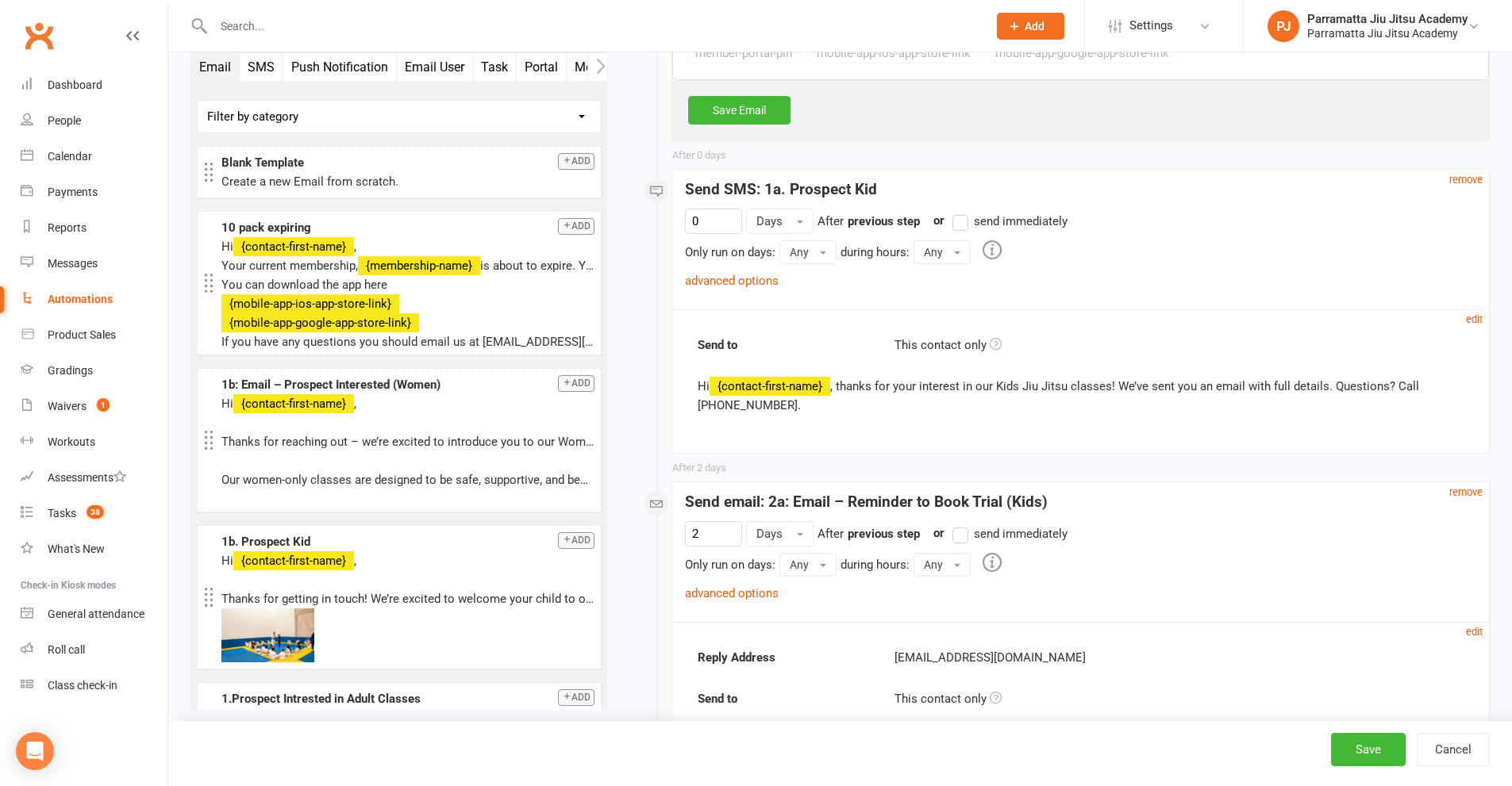
scroll to position [2141, 0]
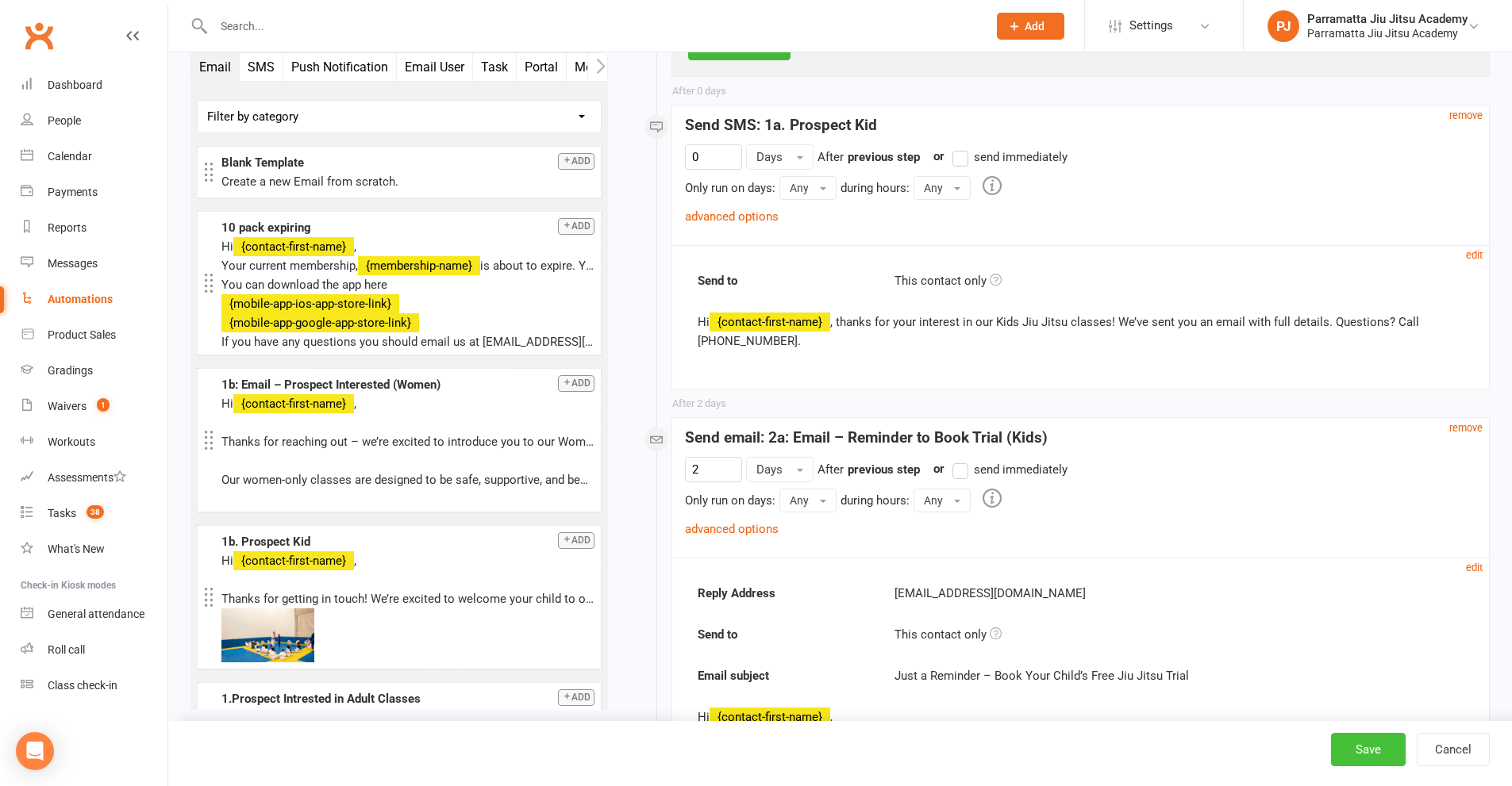
click at [1355, 741] on button "Save" at bounding box center [1368, 749] width 74 height 33
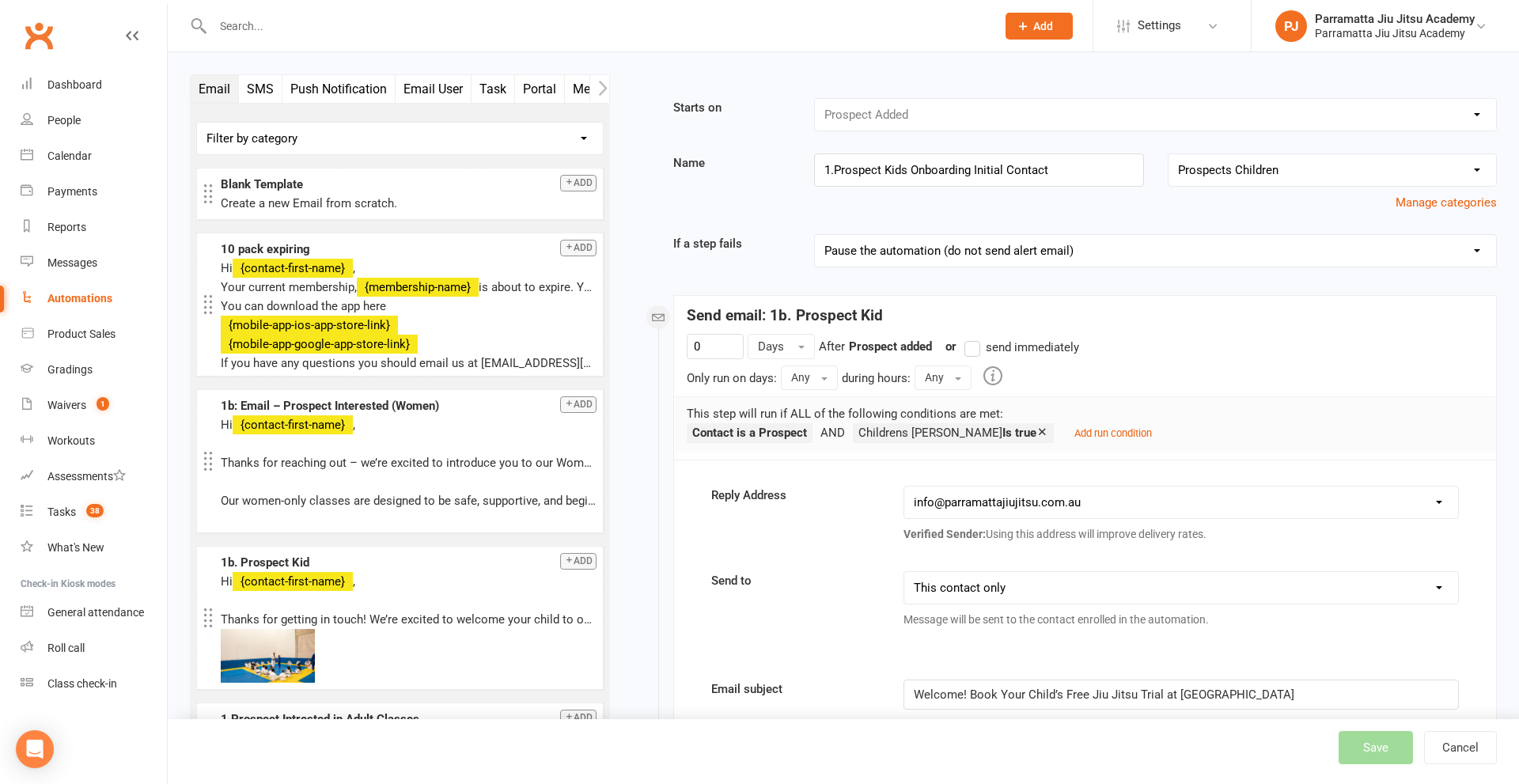
select select "25"
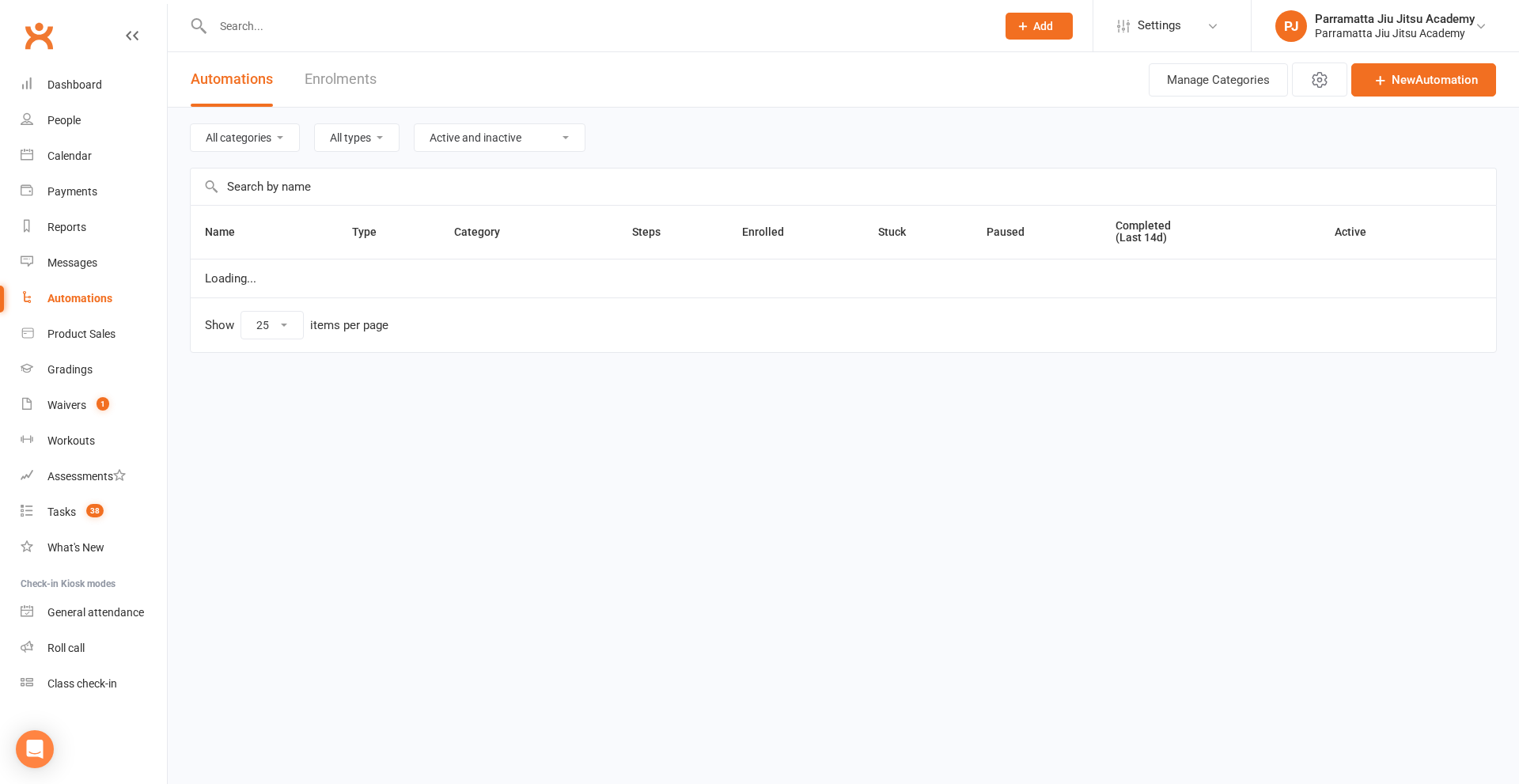
select select "969"
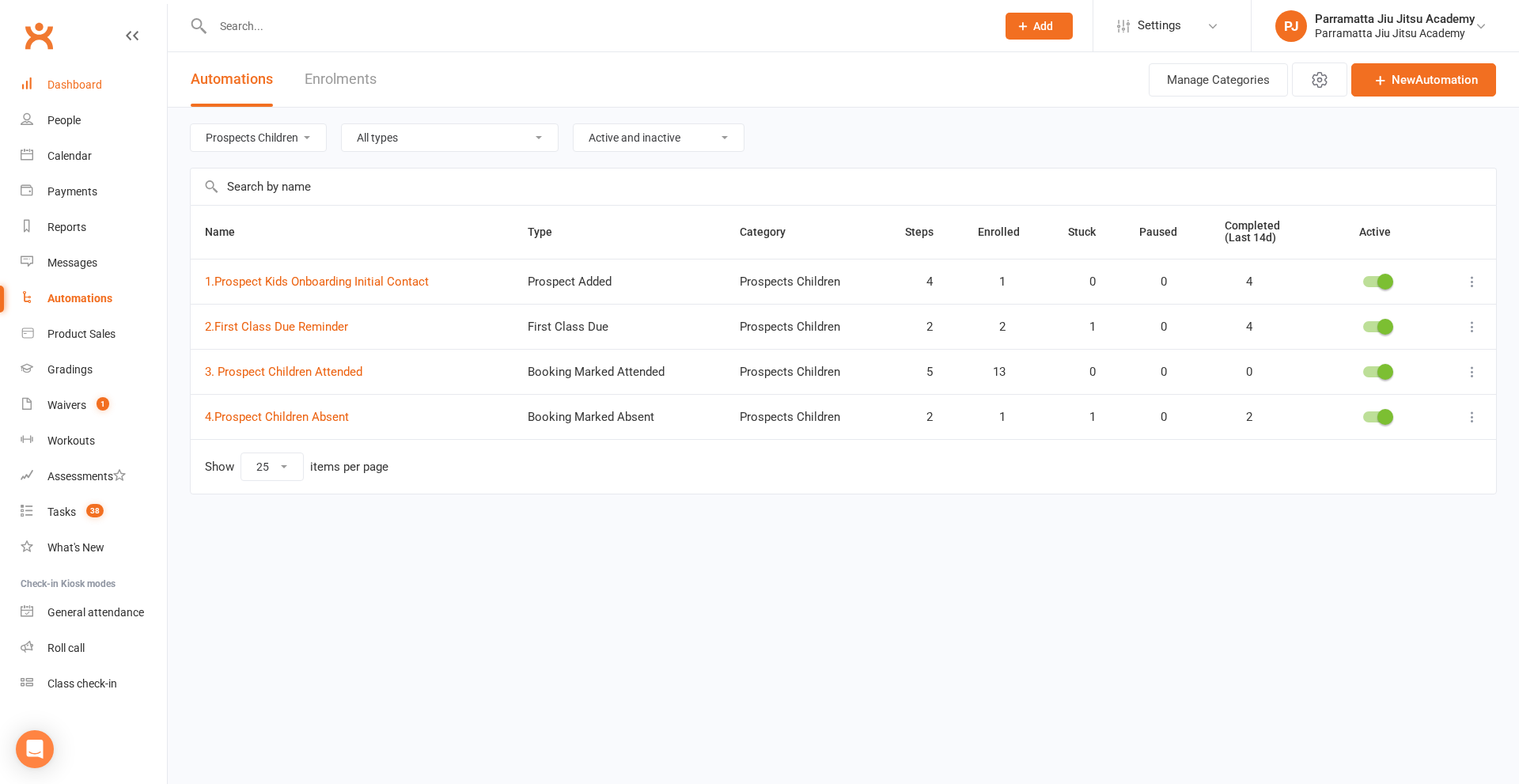
click at [67, 83] on div "Dashboard" at bounding box center [75, 84] width 55 height 12
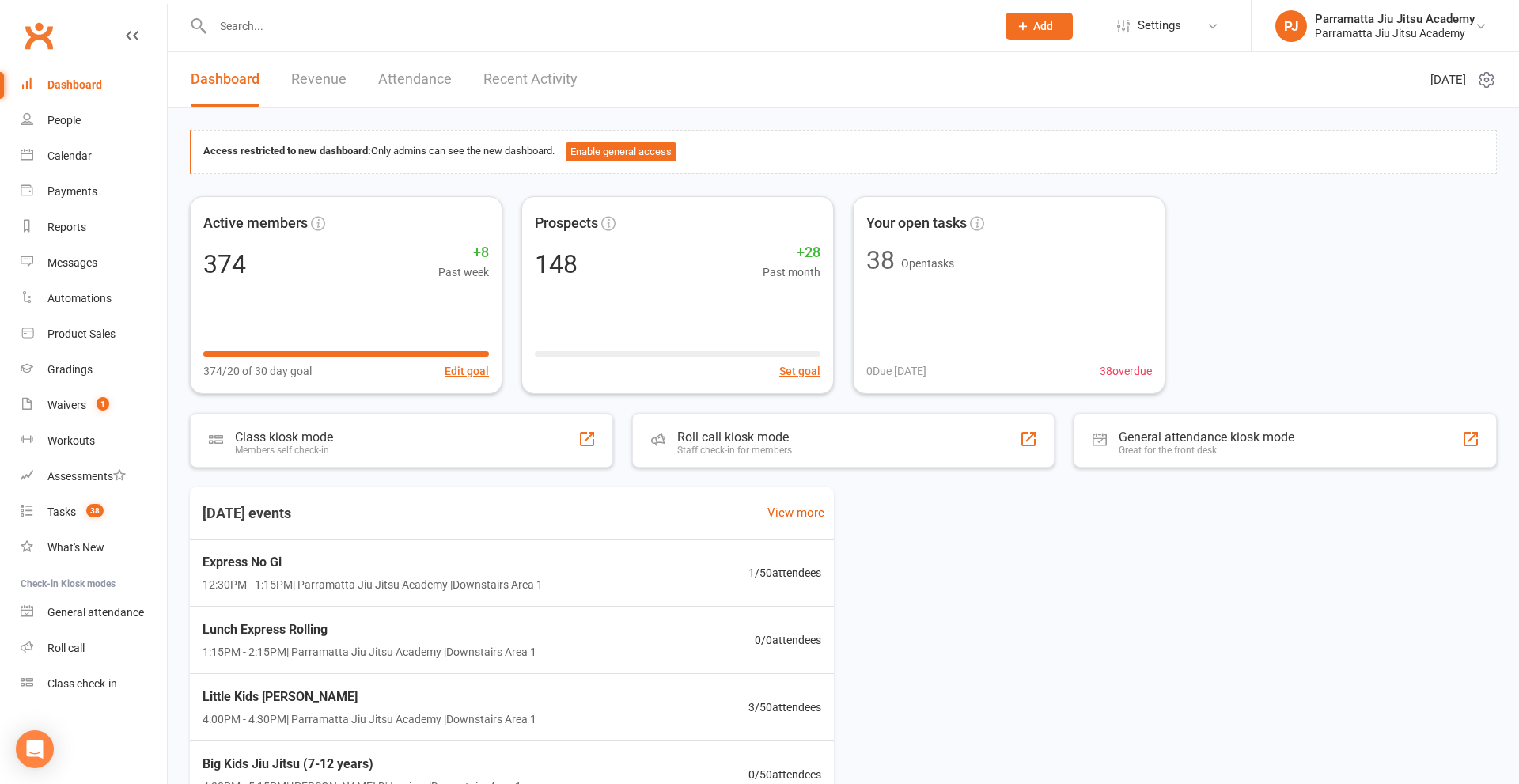
select select "25"
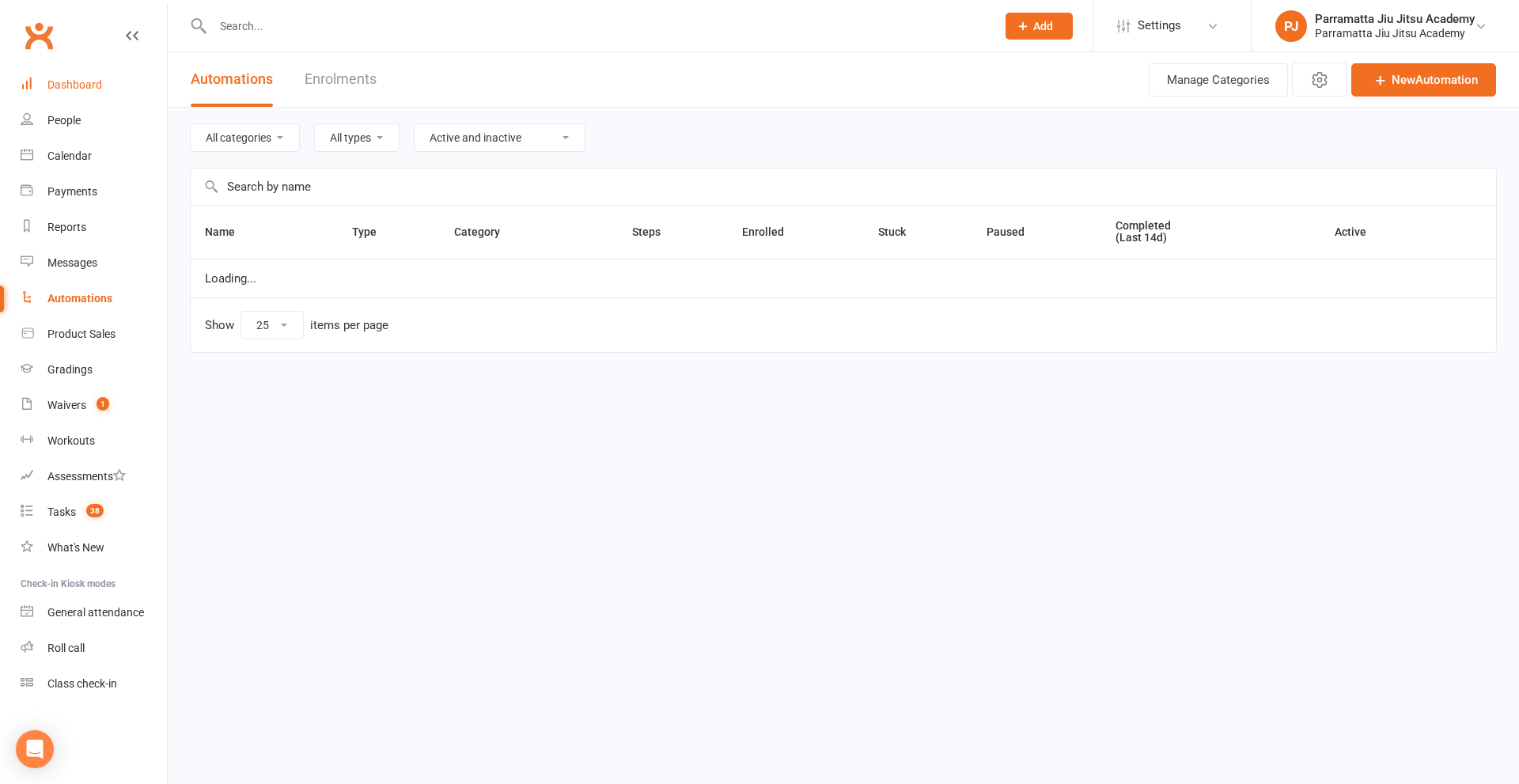
select select "969"
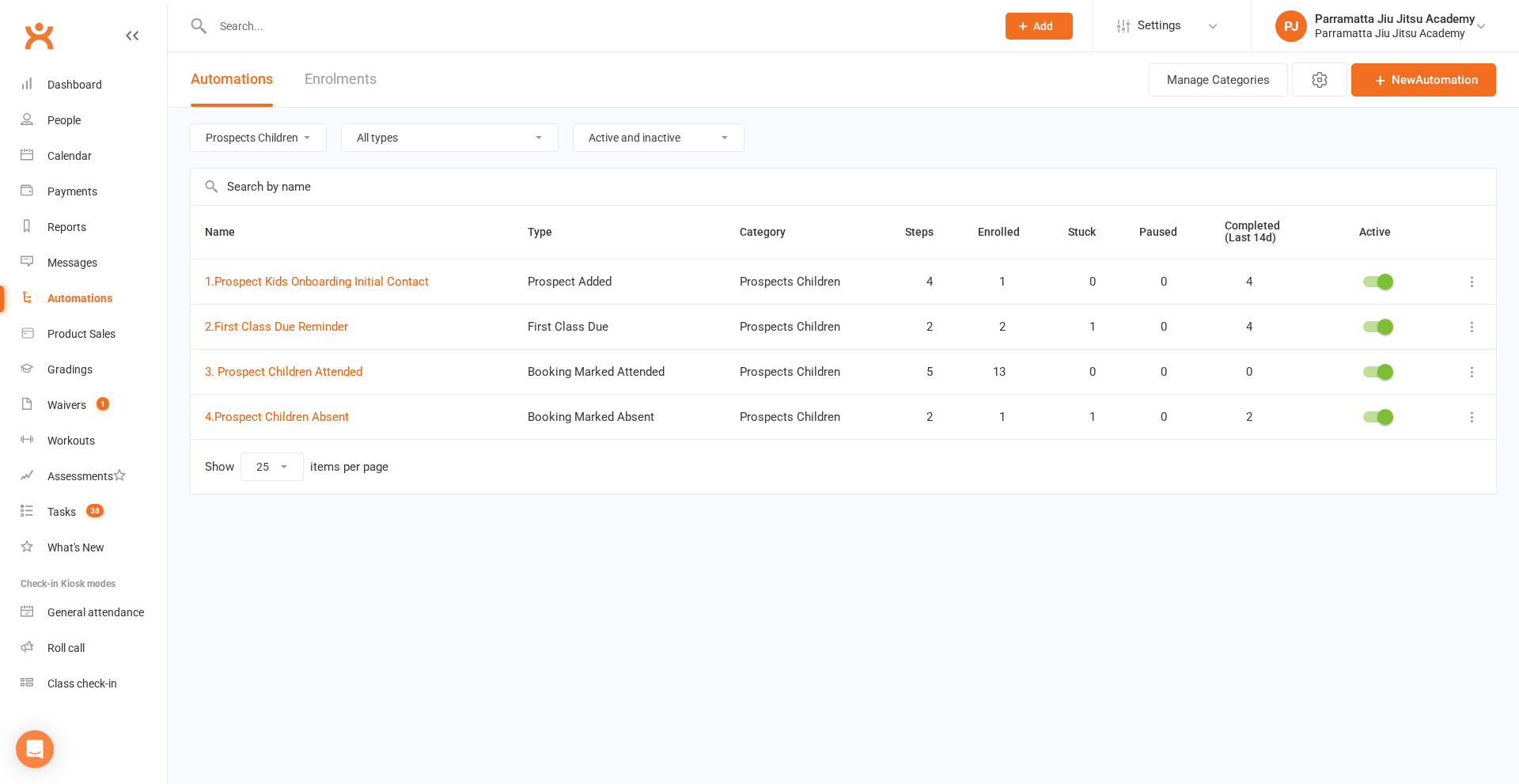
click at [1470, 285] on icon at bounding box center [1472, 281] width 16 height 16
click at [1371, 312] on link "Edit" at bounding box center [1402, 312] width 157 height 31
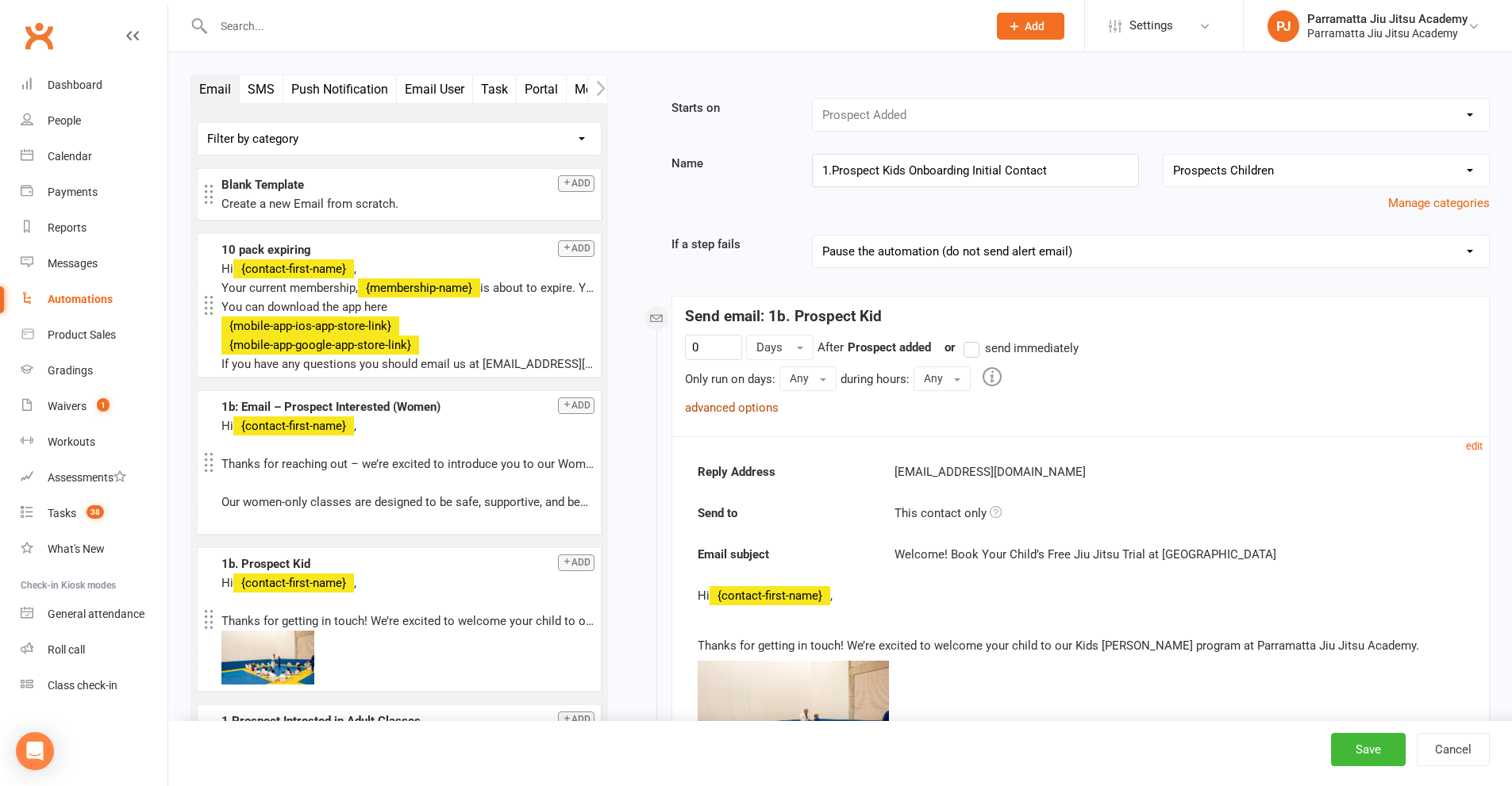
click at [750, 406] on link "advanced options" at bounding box center [731, 407] width 93 height 14
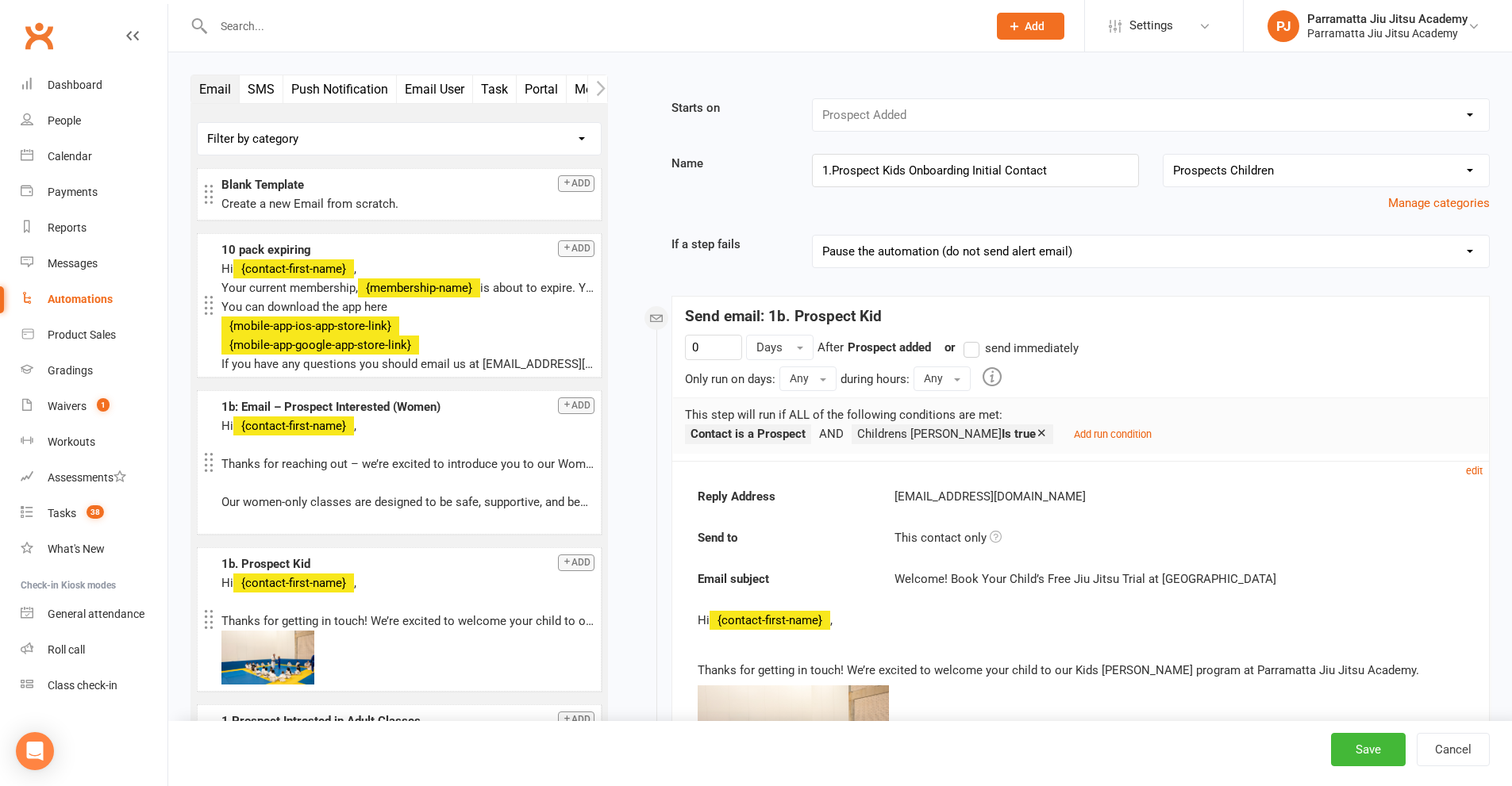
click at [977, 347] on label "send immediately" at bounding box center [1021, 348] width 115 height 19
click at [974, 339] on input "send immediately" at bounding box center [968, 339] width 10 height 0
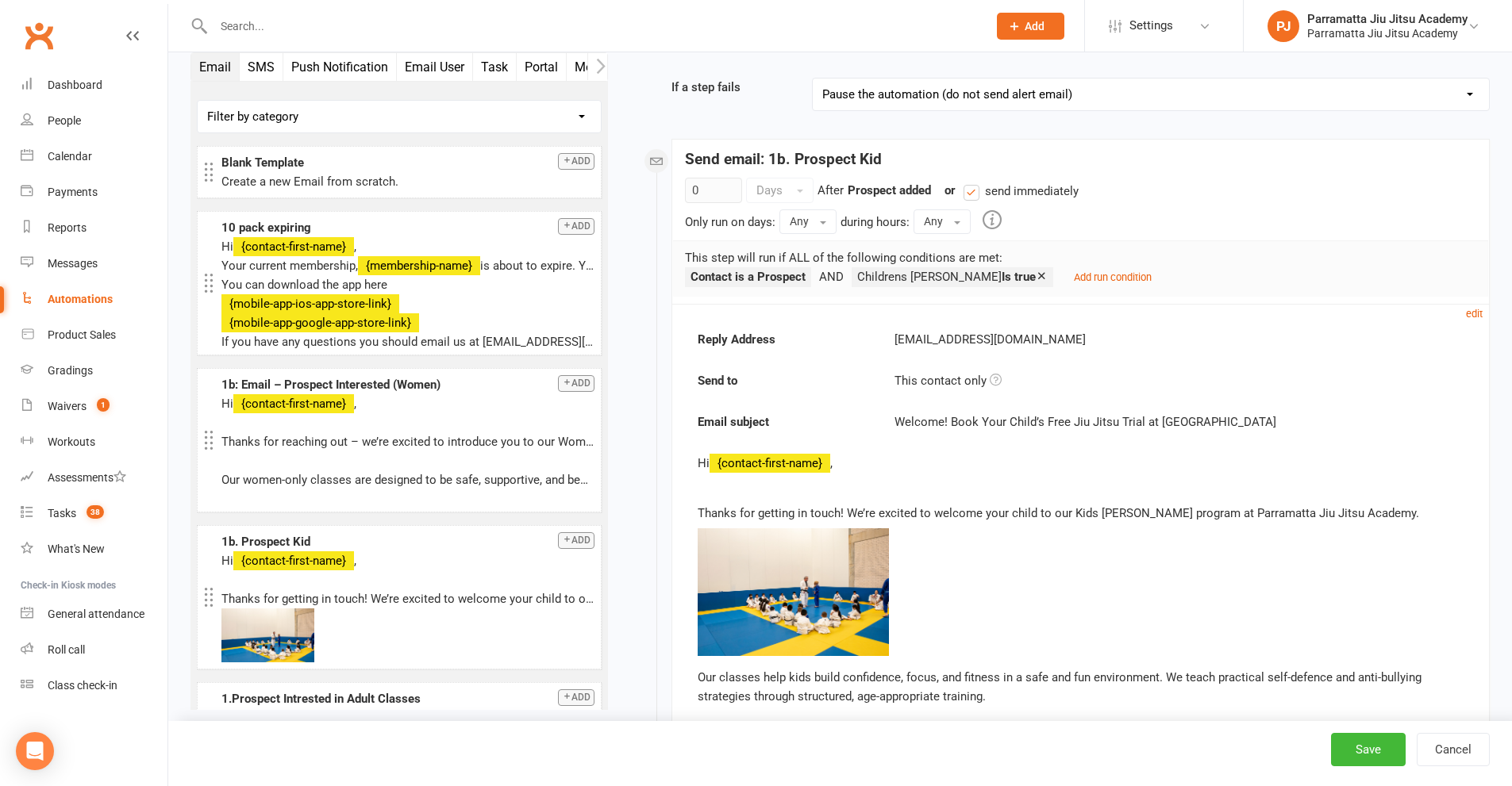
scroll to position [159, 0]
click at [1357, 746] on button "Save" at bounding box center [1368, 749] width 74 height 33
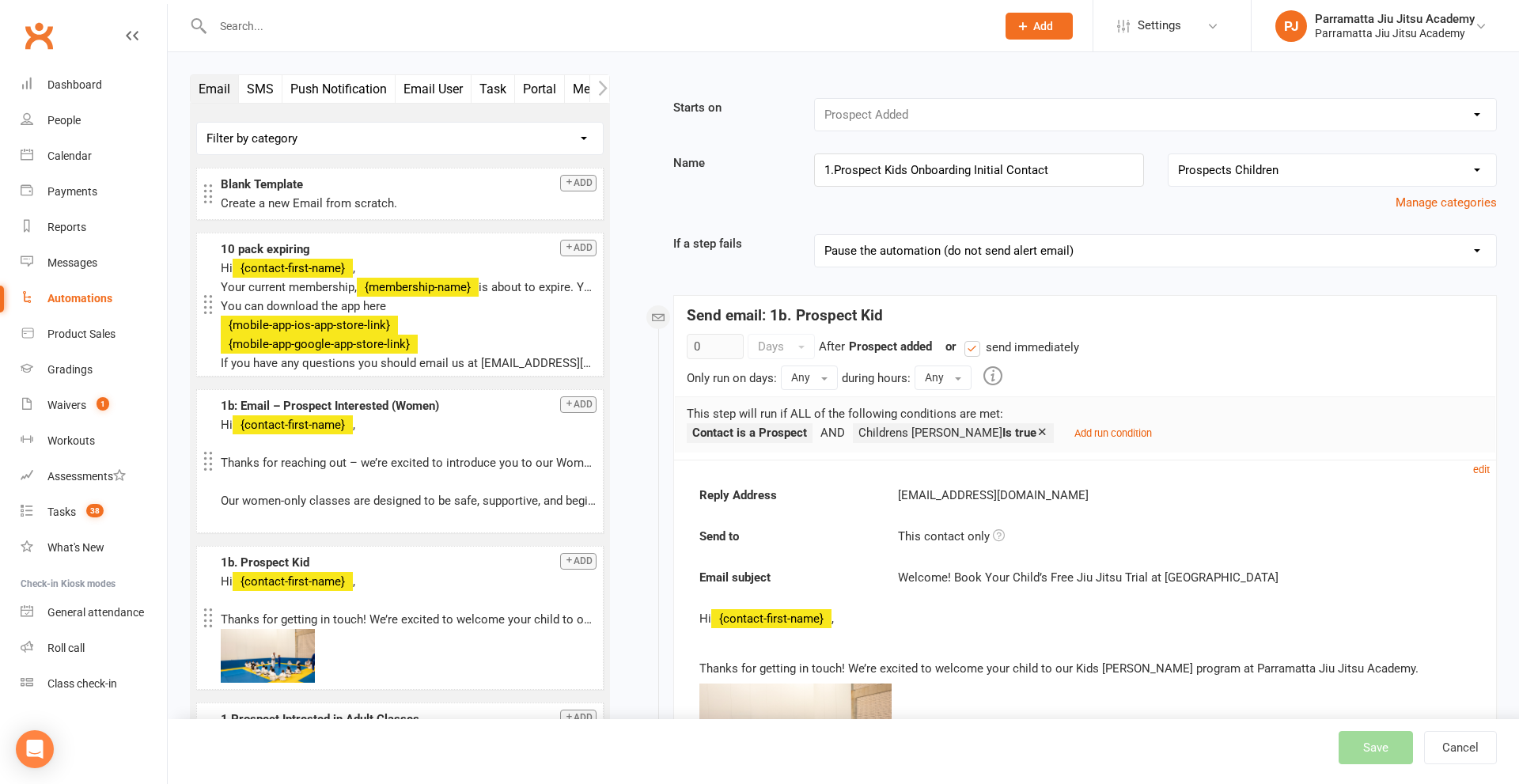
select select "969"
select select "25"
